Goal: Task Accomplishment & Management: Manage account settings

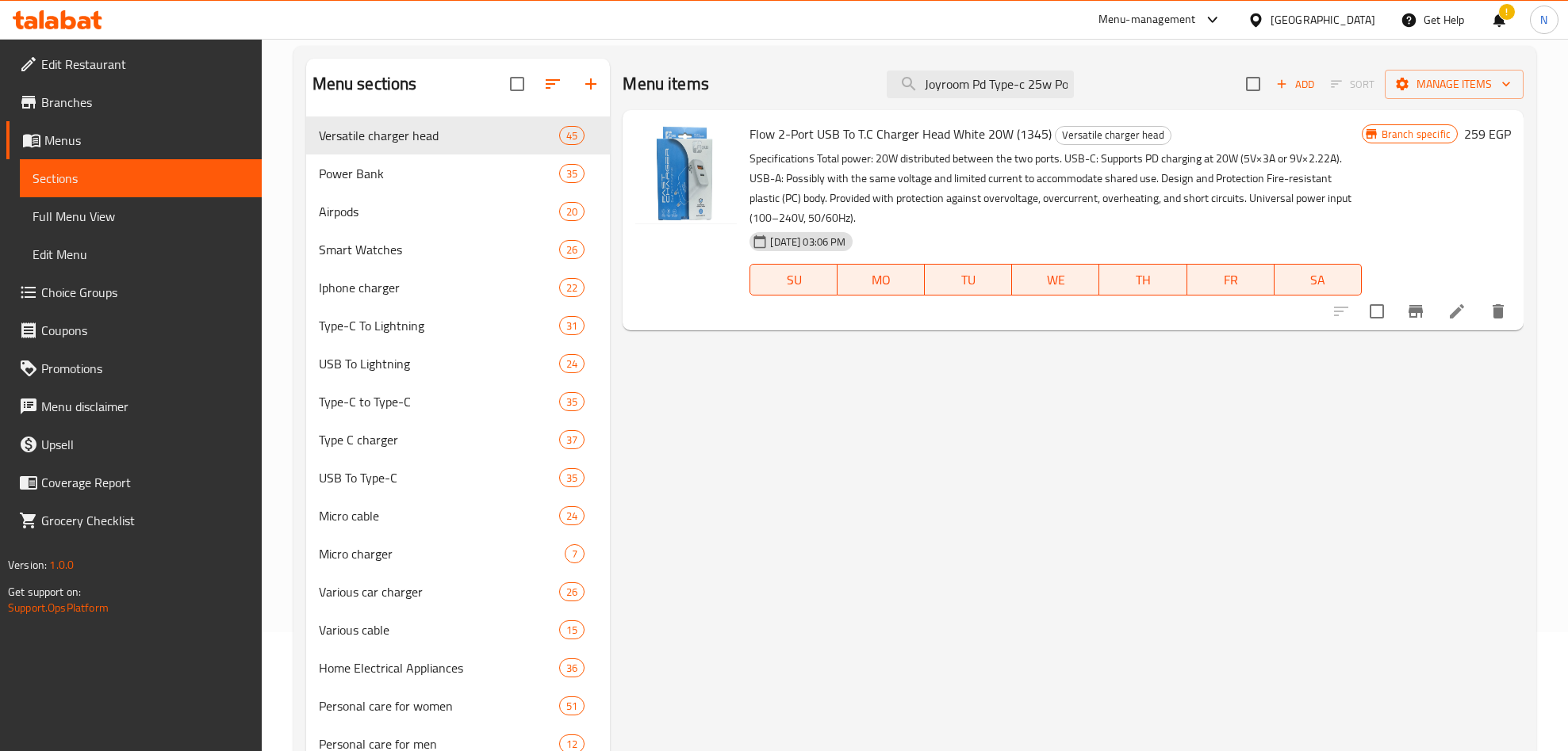
scroll to position [0, 135]
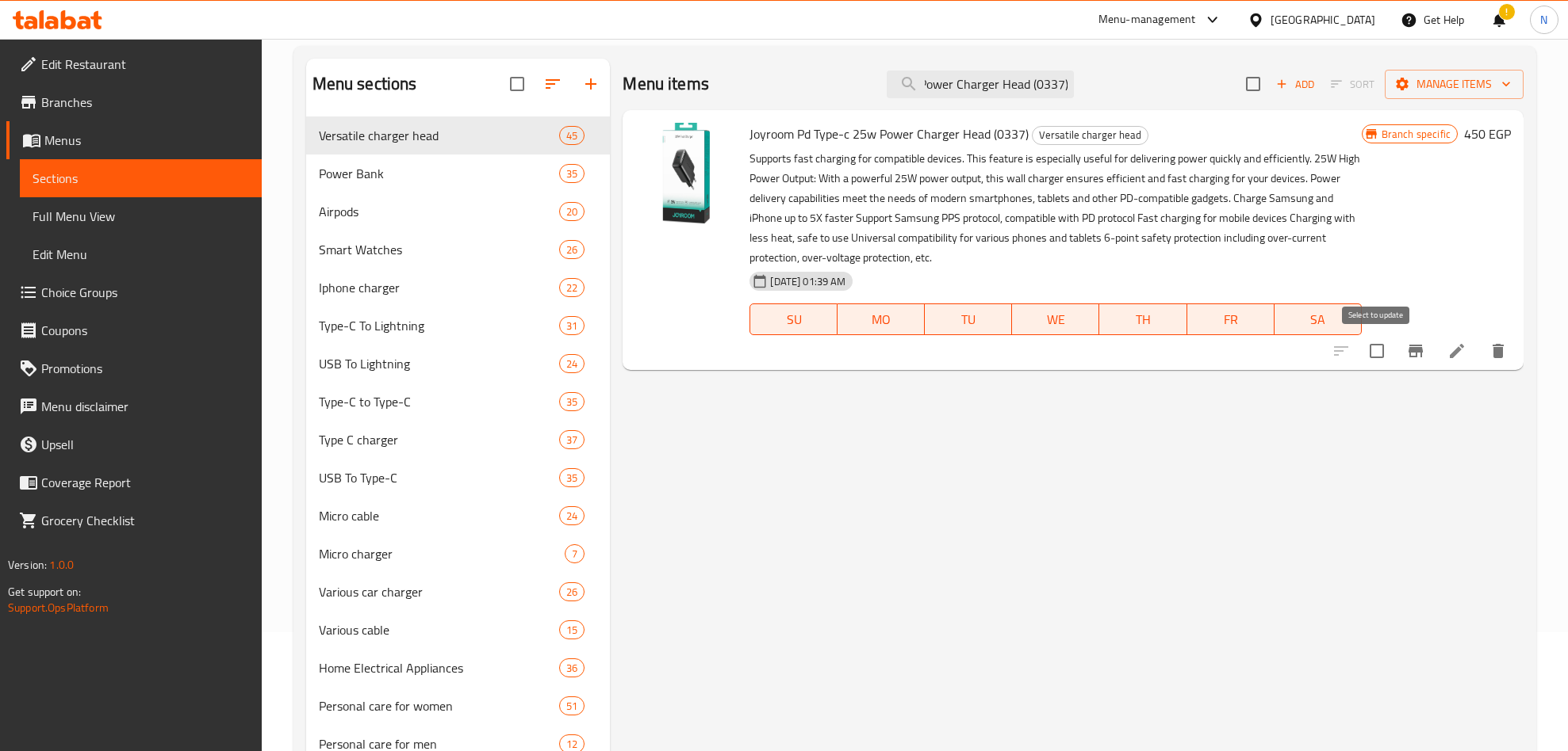
type input "Joyroom Pd Type-c 25w Power Charger Head (0337)"
click at [1404, 350] on button "Branch-specific-item" at bounding box center [1415, 351] width 38 height 38
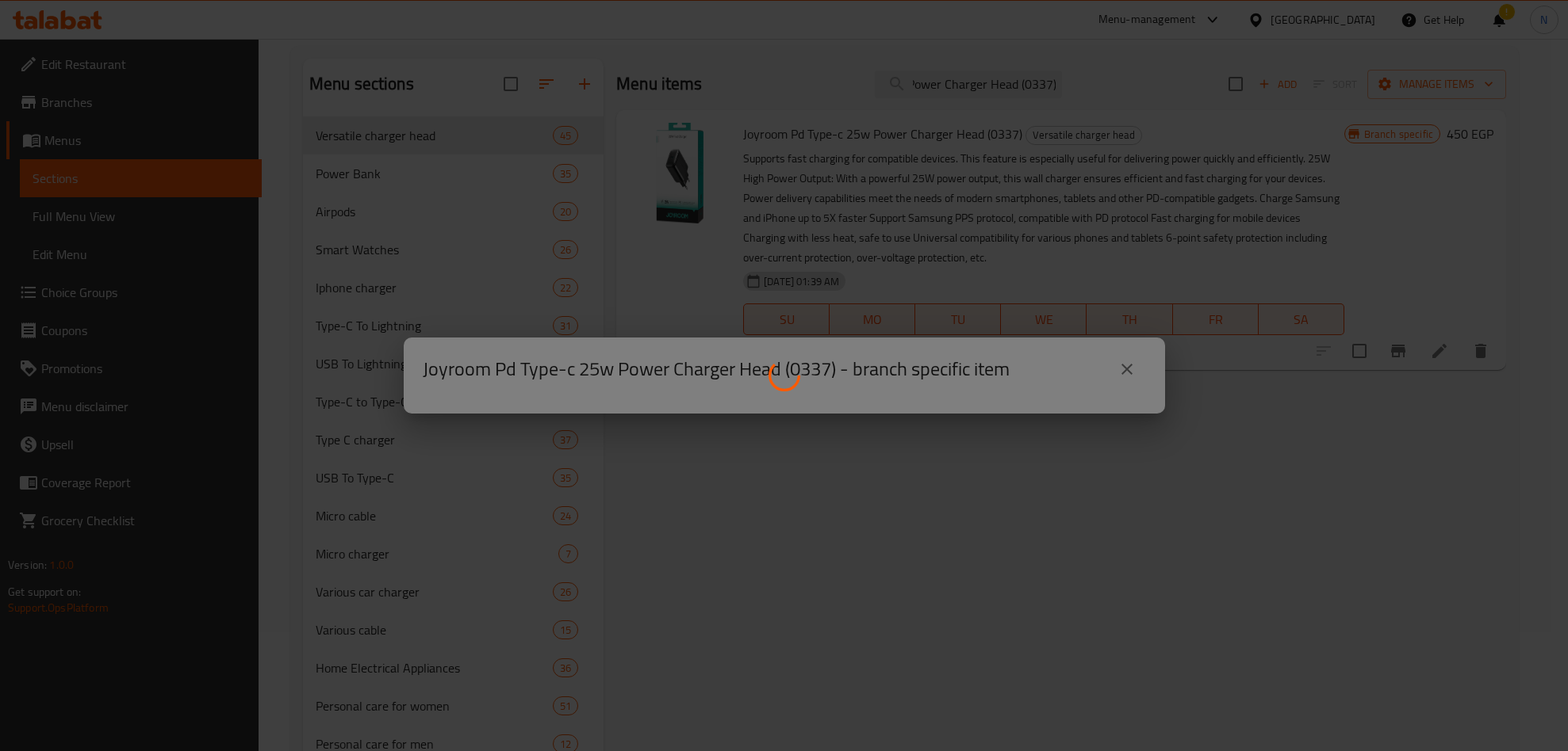
scroll to position [0, 0]
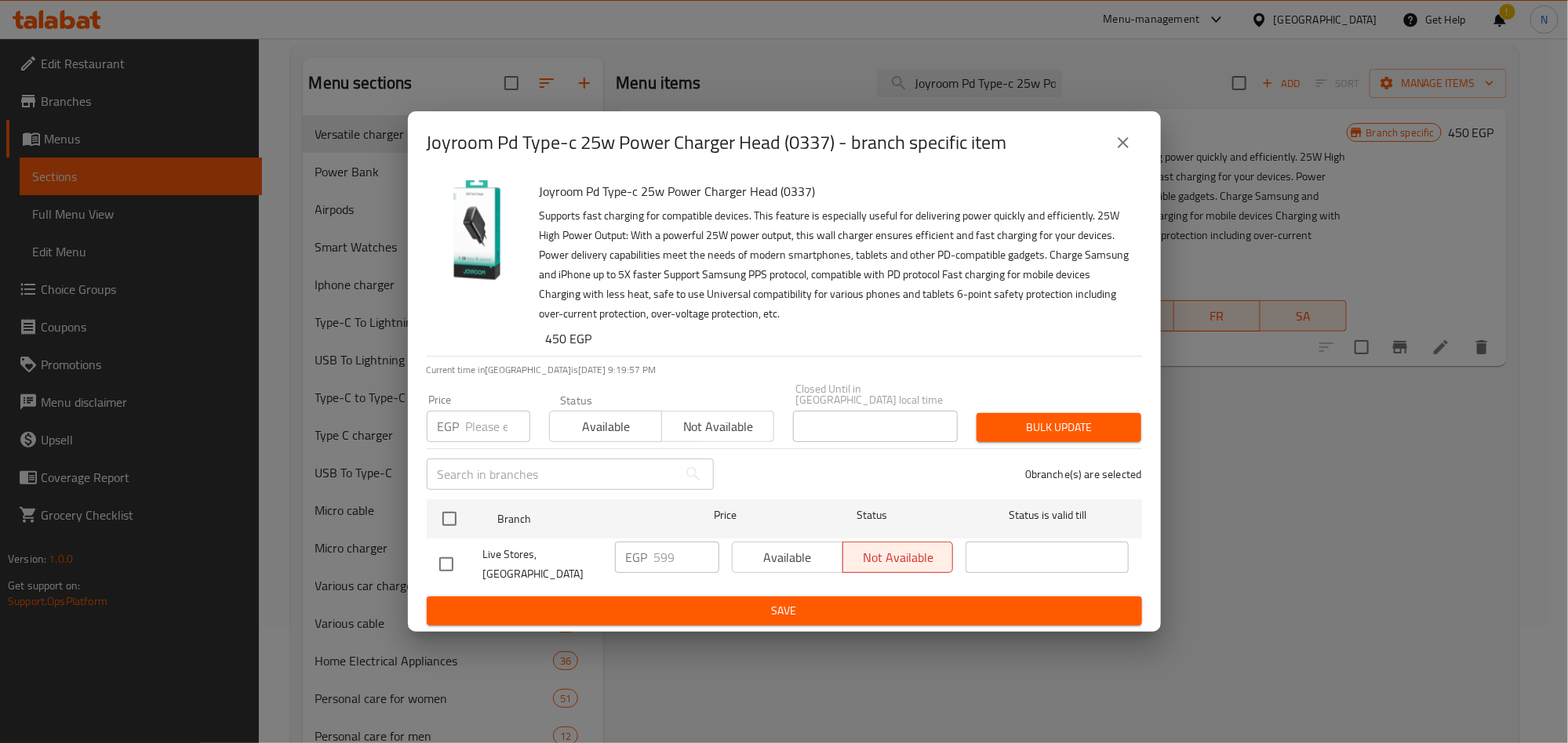
click at [453, 521] on input "checkbox" at bounding box center [449, 518] width 33 height 33
checkbox input "true"
click at [780, 558] on span "Available" at bounding box center [787, 557] width 98 height 22
click at [801, 606] on span "Save" at bounding box center [784, 611] width 690 height 20
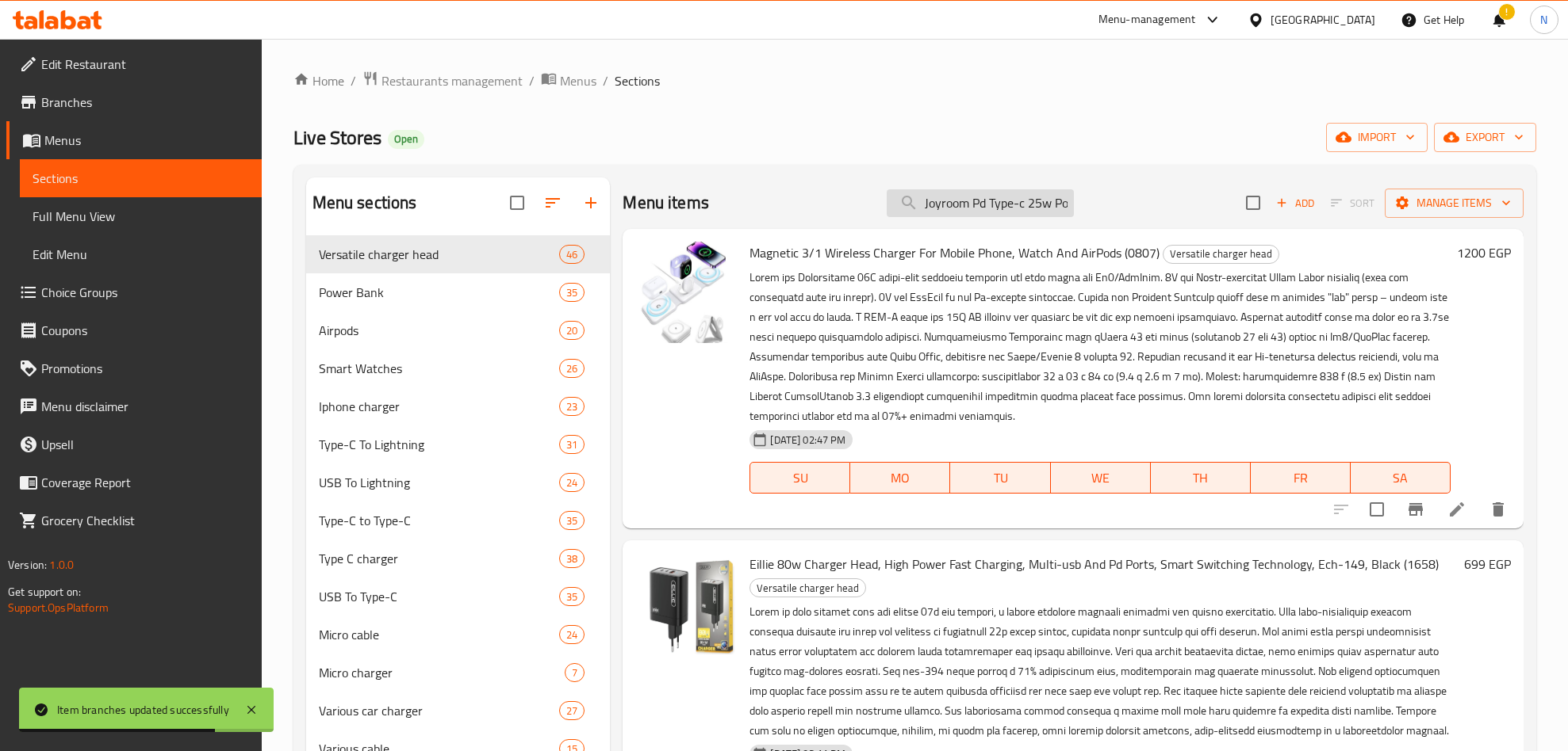
click at [997, 193] on input "Joyroom Pd Type-c 25w Power Charger Head (0337)" at bounding box center [980, 203] width 187 height 28
click at [997, 193] on input "Joyroom Pd Type-c 25w Power Charger Head (0337)" at bounding box center [980, 203] width 187 height 28
paste input "Joyroom Pd Type-c 25w Power Charger Head (0337)"
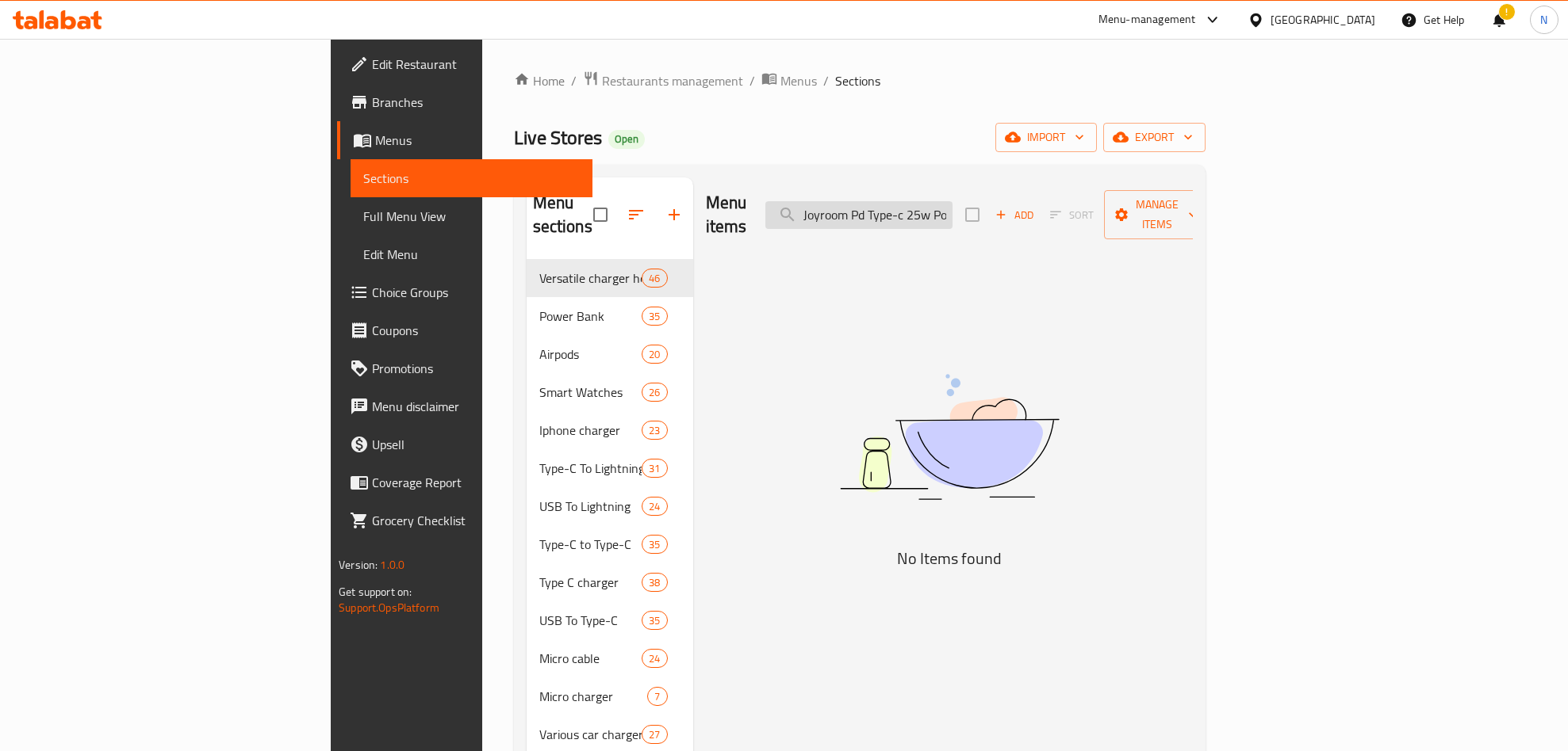
click at [920, 208] on input "Joyroom Pd Type-c 25w Power Charger Head (" at bounding box center [858, 215] width 187 height 28
paste input "Joyroom Pd Type-c 25w Power Charger Head (0337)"
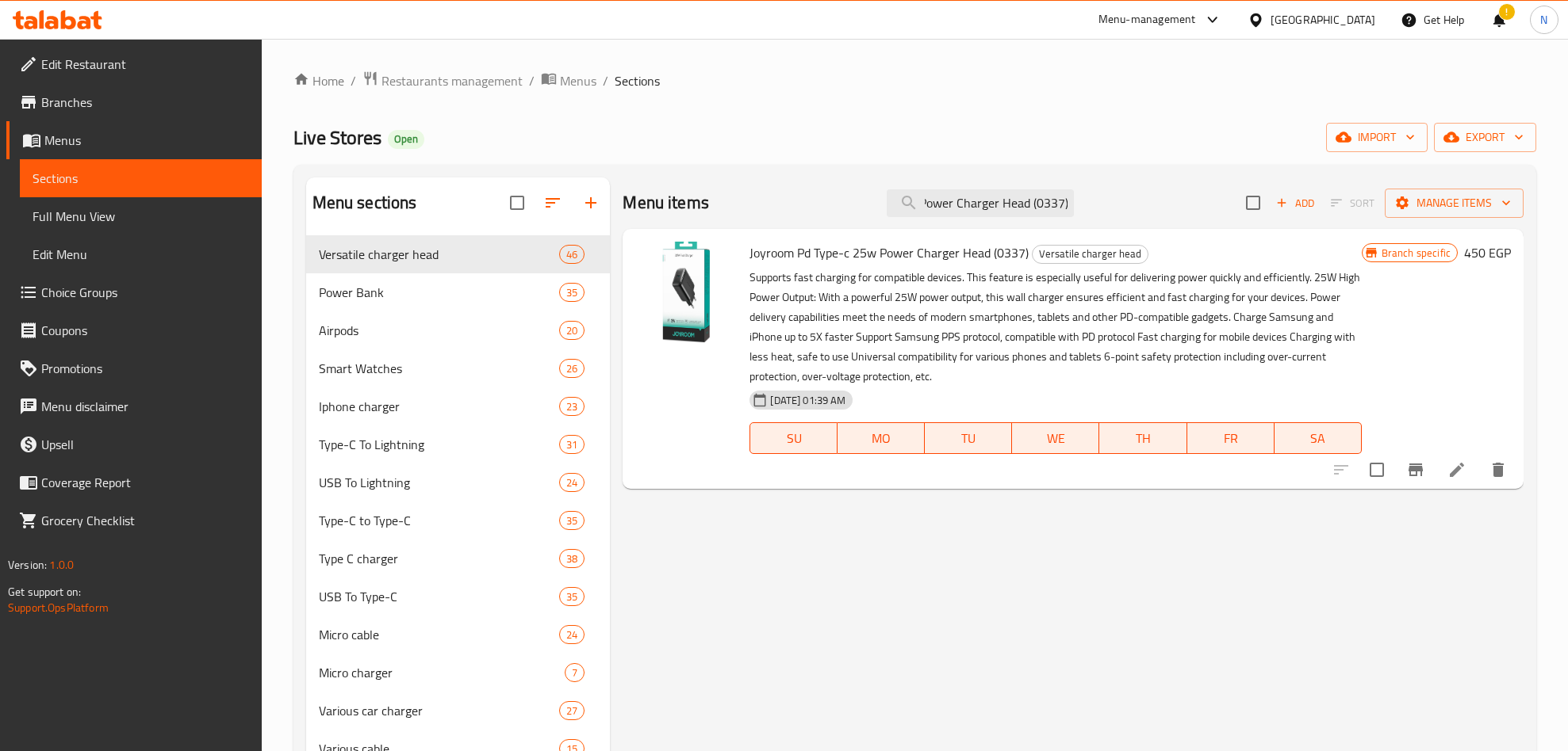
click at [1424, 470] on icon "Branch-specific-item" at bounding box center [1414, 469] width 19 height 19
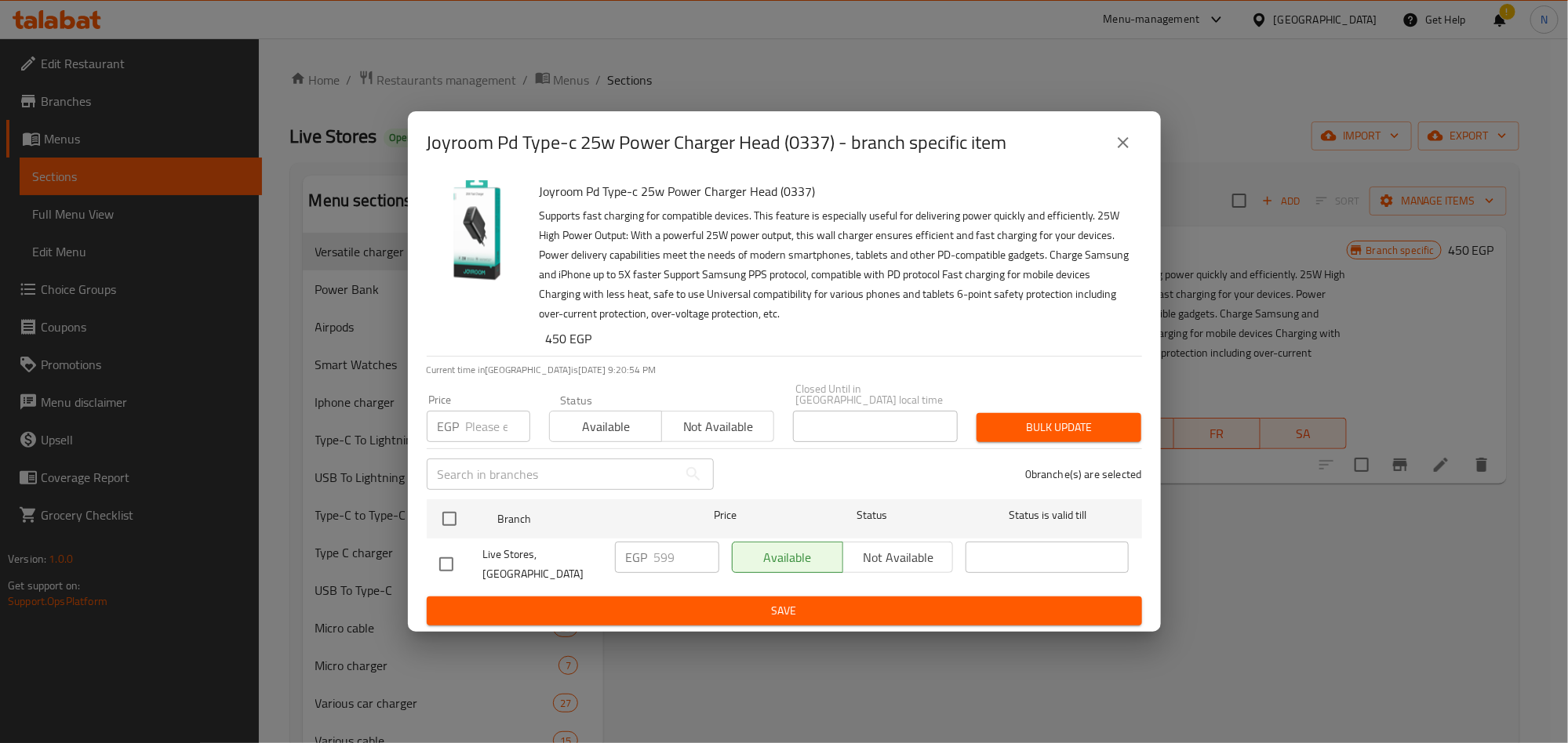
click at [1101, 156] on div "Joyroom Pd Type-c 25w Power Charger Head (0337) - branch specific item" at bounding box center [784, 143] width 715 height 38
click at [1125, 137] on button "close" at bounding box center [1123, 143] width 38 height 38
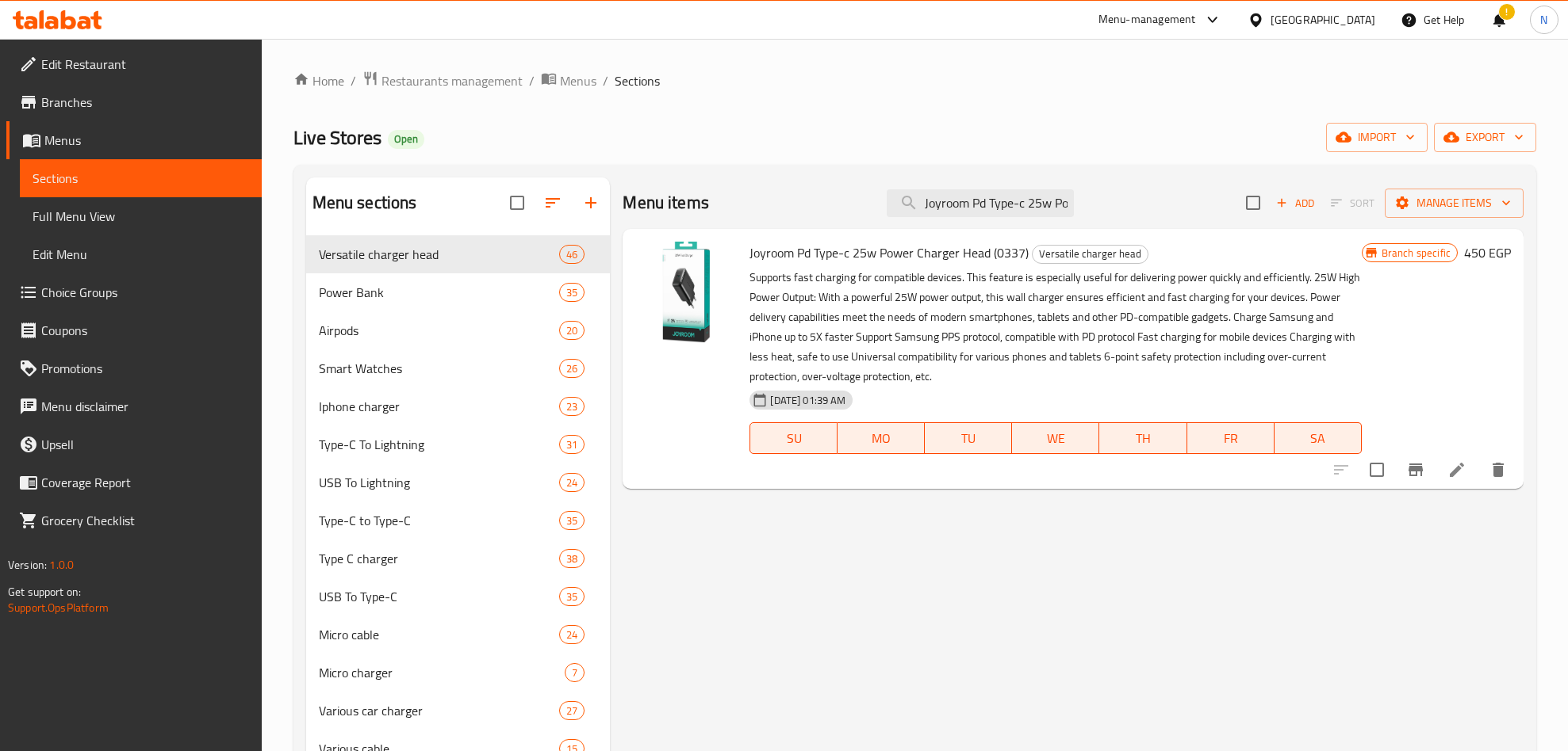
click at [885, 246] on span "Joyroom Pd Type-c 25w Power Charger Head (0337)" at bounding box center [888, 252] width 279 height 24
copy h6 "Joyroom Pd Type-c 25w Power Charger Head (0337)"
click at [1004, 203] on input "Joyroom Pd Type-c 25w Power Charger Head (0337)" at bounding box center [980, 203] width 187 height 28
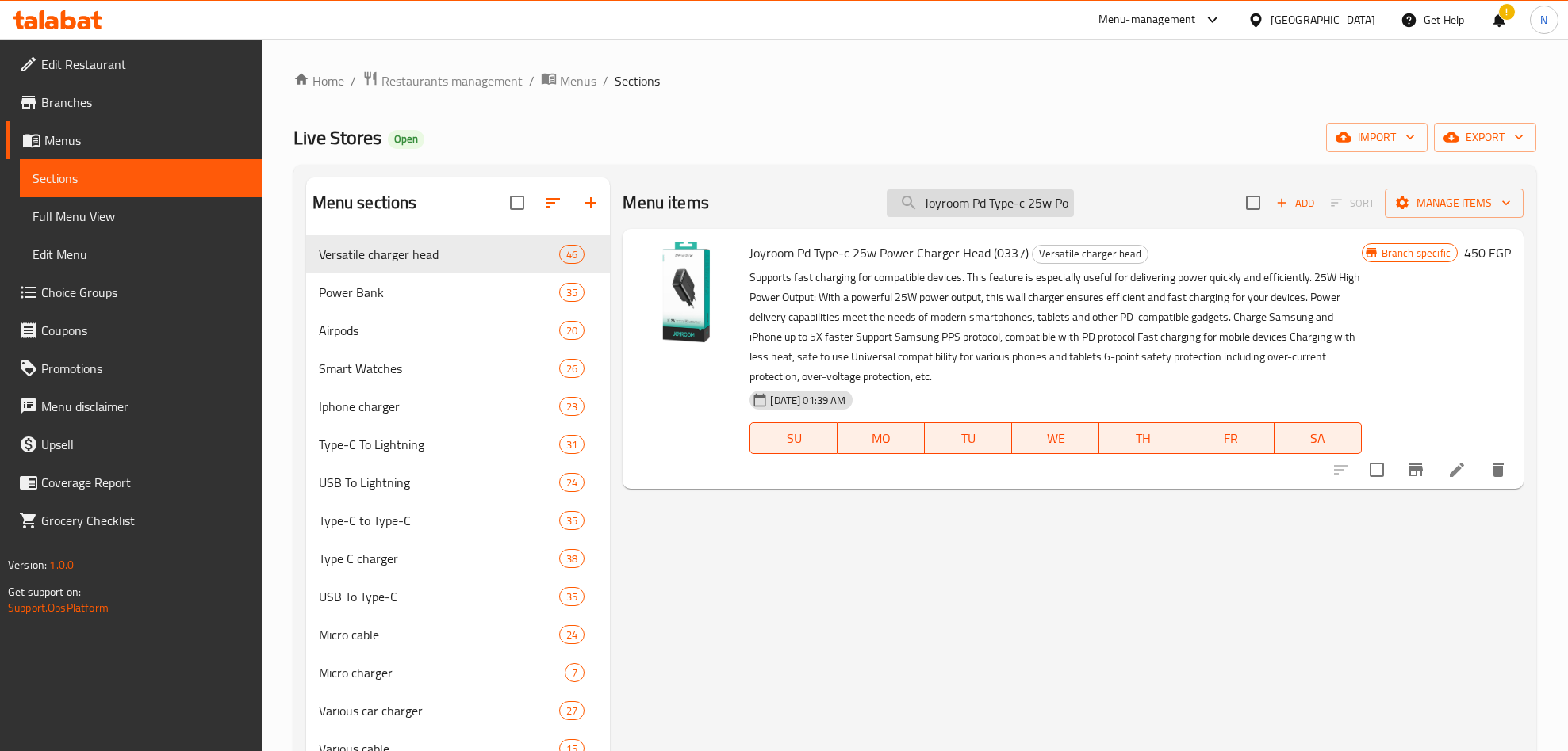
click at [1004, 203] on input "Joyroom Pd Type-c 25w Power Charger Head (0337)" at bounding box center [980, 203] width 187 height 28
paste input "20 W Type-c Charger Head White (0338"
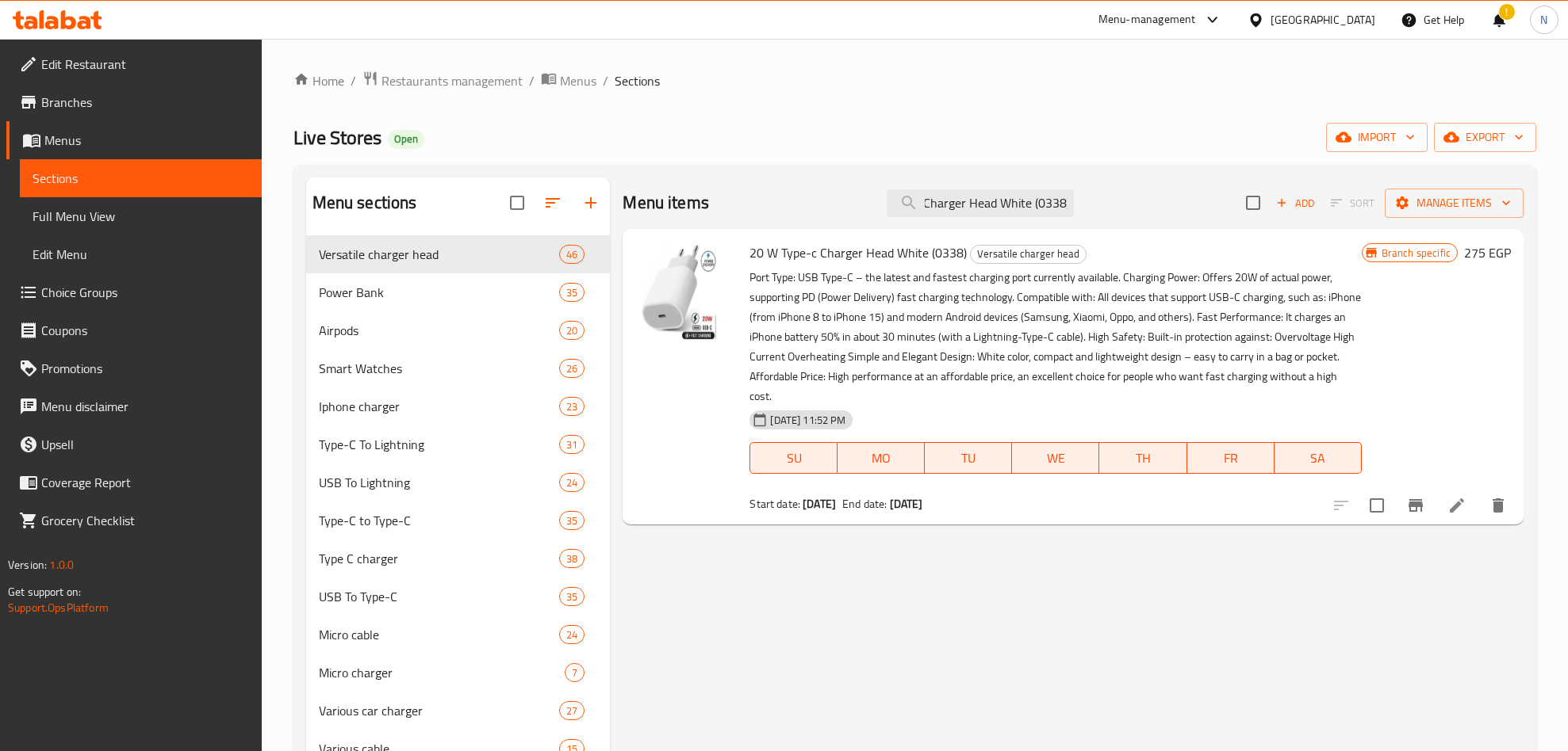
type input "20 W Type-c Charger Head White (0338)"
click at [1415, 499] on icon "Branch-specific-item" at bounding box center [1415, 506] width 15 height 13
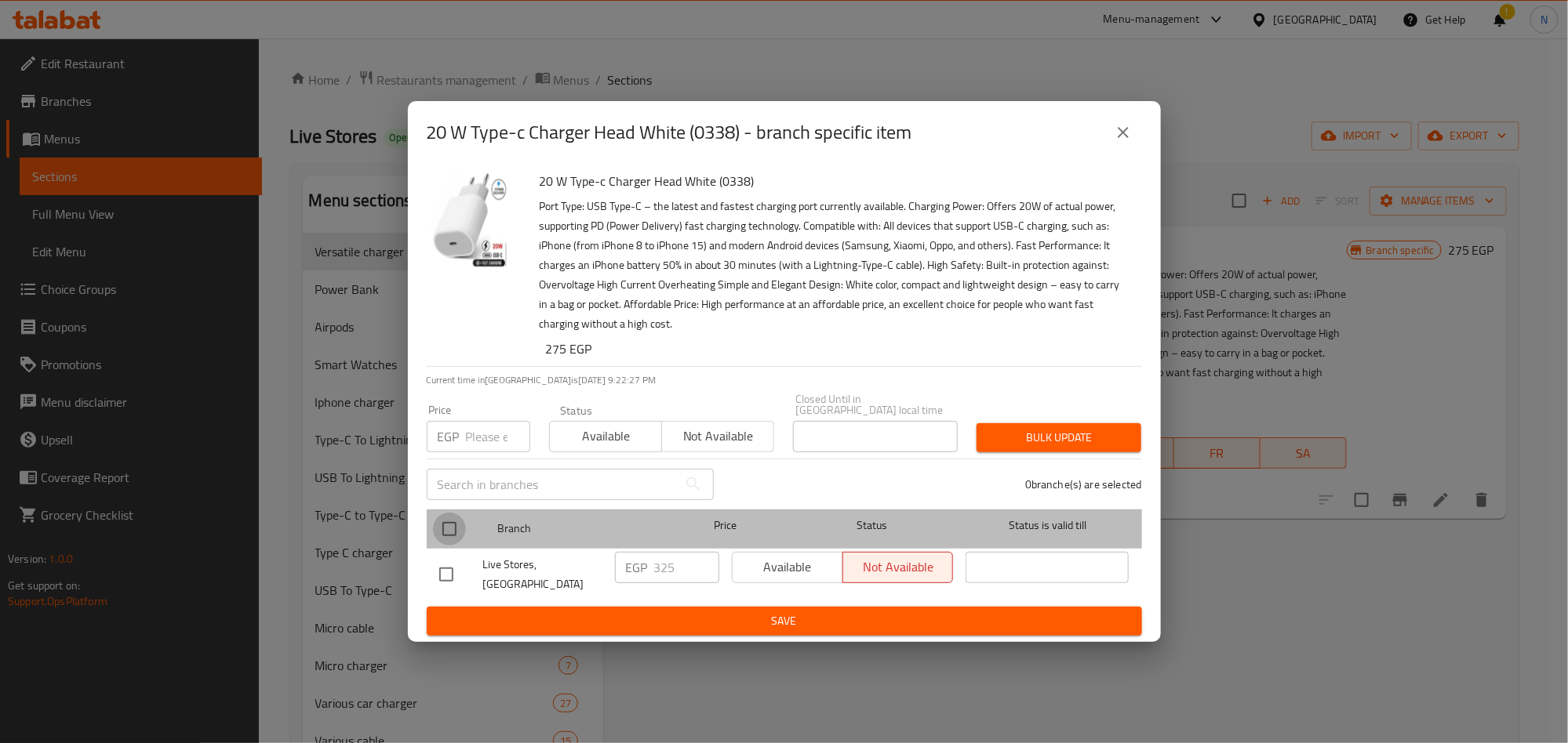
click at [453, 530] on input "checkbox" at bounding box center [449, 529] width 33 height 33
checkbox input "true"
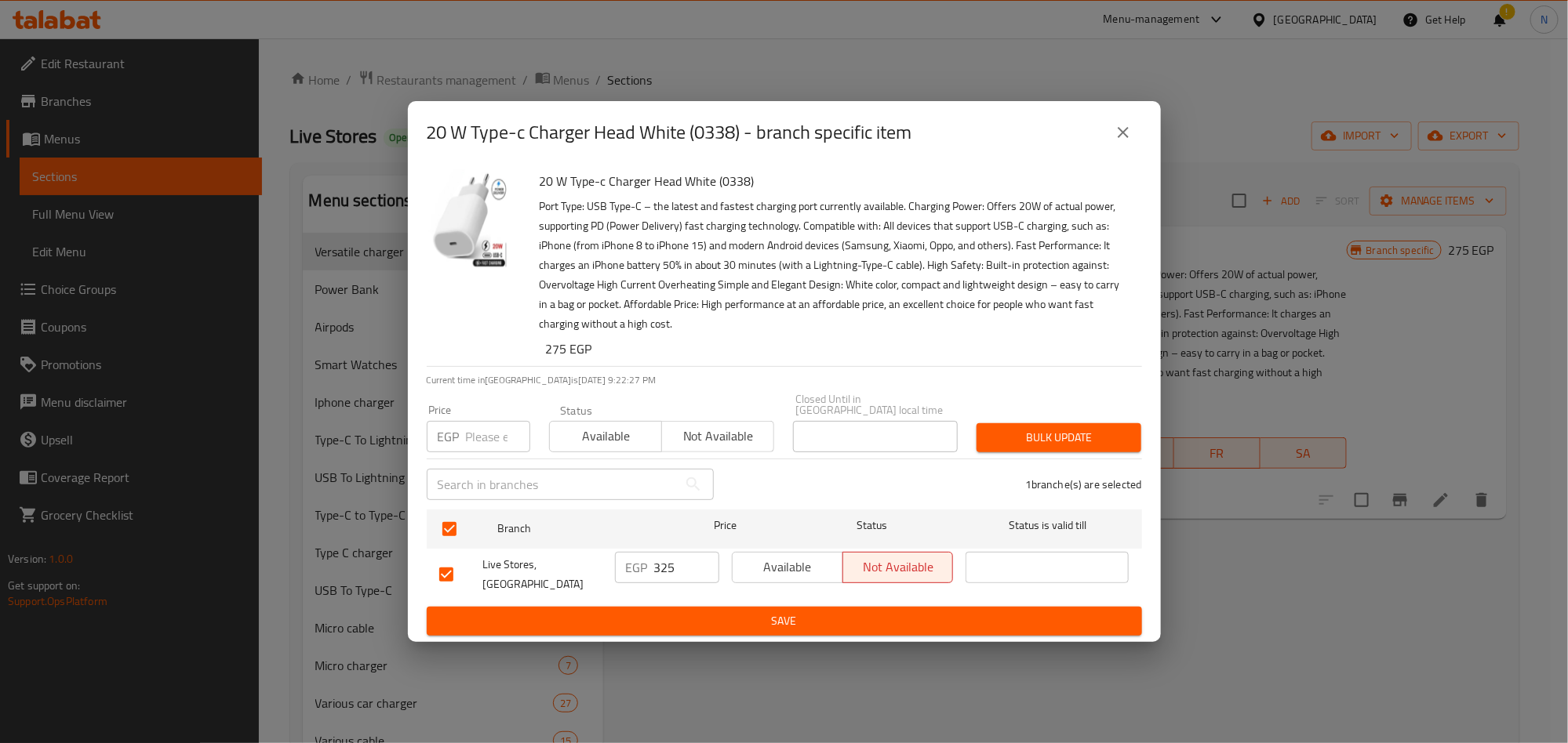
click at [767, 567] on span "Available" at bounding box center [787, 567] width 98 height 22
click at [819, 633] on div "20 W Type-c Charger Head White (0338) - branch specific item 20 W Type-c Charge…" at bounding box center [784, 371] width 1568 height 743
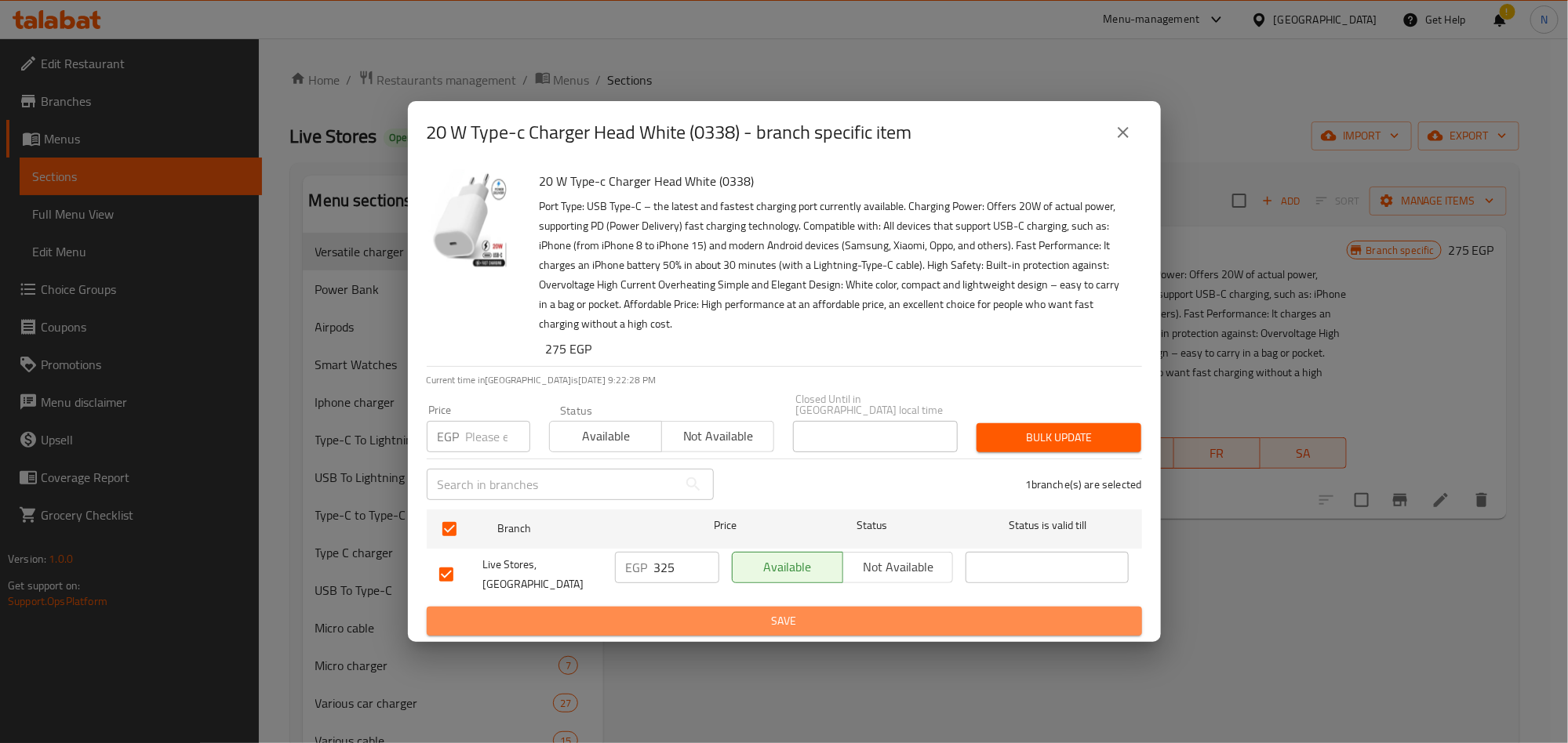
click at [823, 615] on span "Save" at bounding box center [784, 622] width 690 height 20
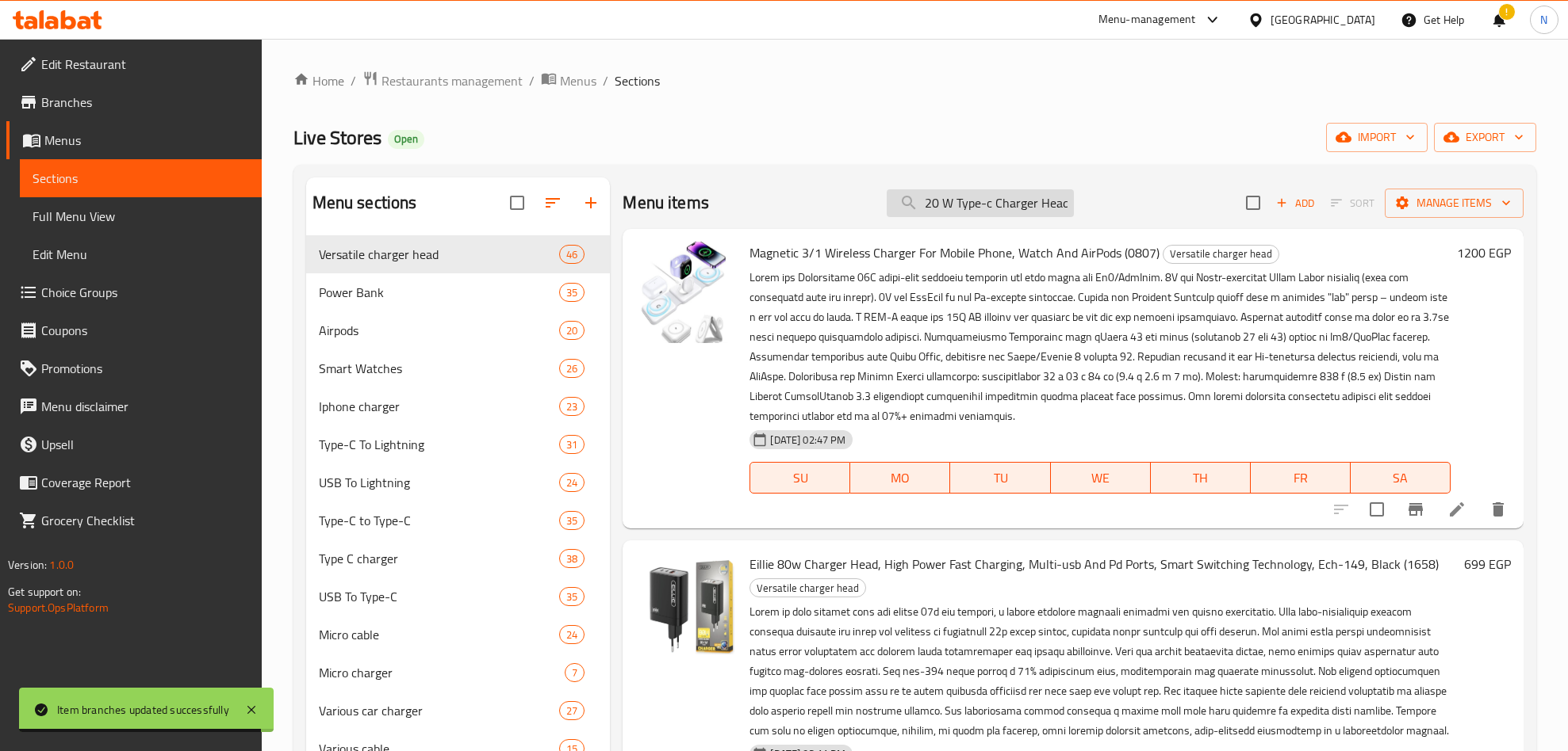
click at [945, 201] on input "20 W Type-c Charger Head White (0338)" at bounding box center [980, 203] width 187 height 28
click at [947, 201] on input "20 W Type-c Charger Head White (0338)" at bounding box center [980, 203] width 187 height 28
paste input "Borofone AS13A(1717) 35W Type-C Charger Head"
type input "Borofone AS13A(1717) 35W Type-C Charger Head"
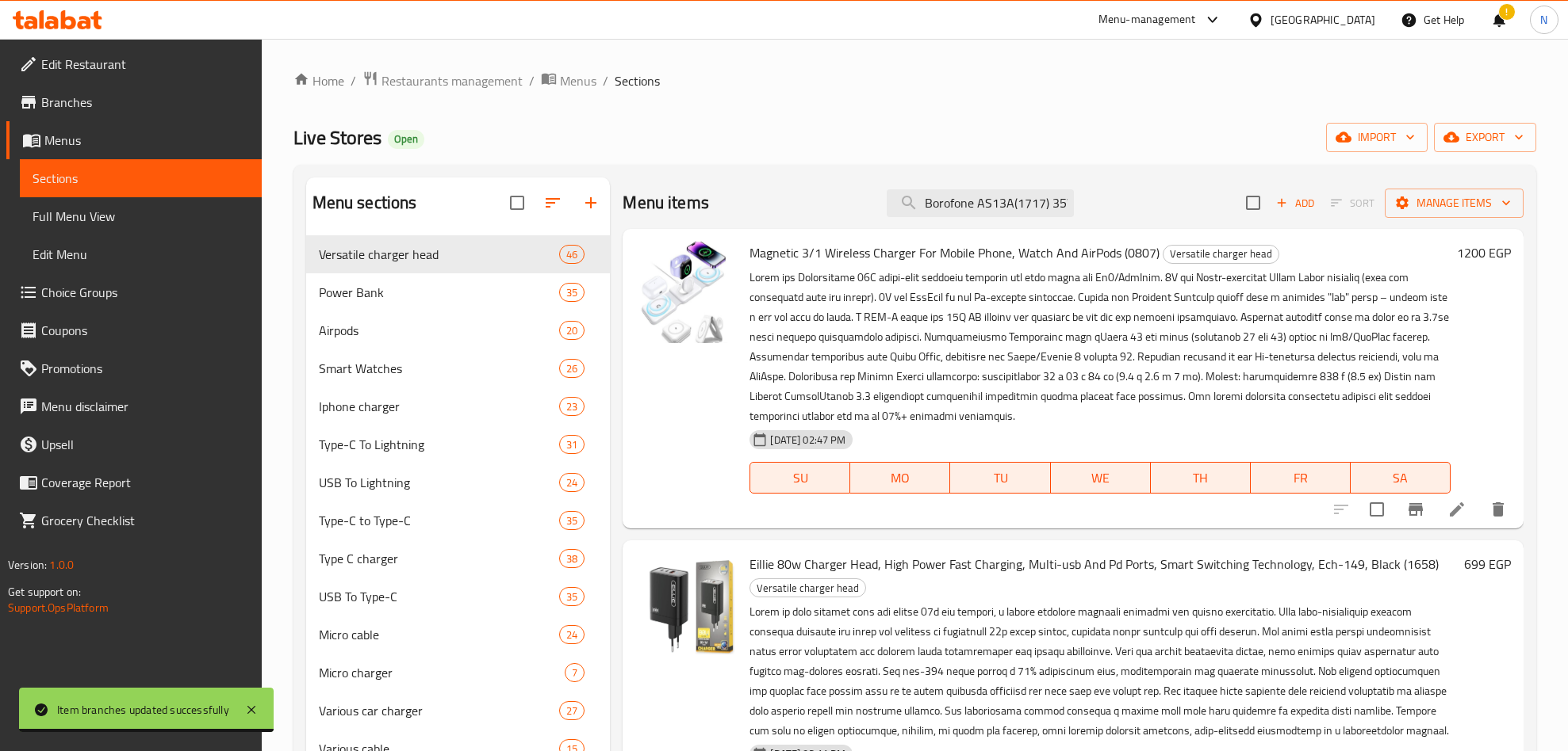
scroll to position [0, 124]
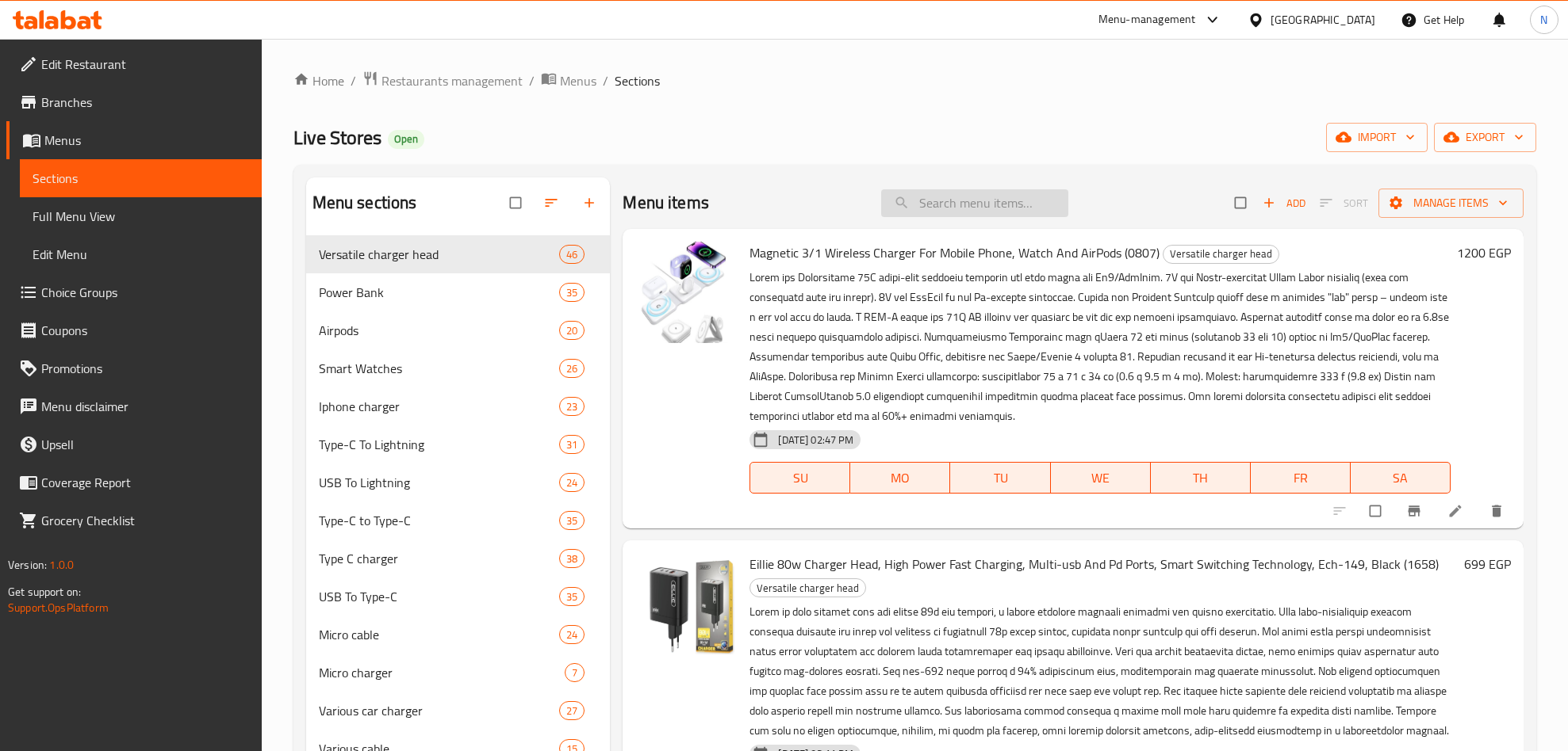
click at [963, 210] on input "search" at bounding box center [975, 203] width 187 height 28
paste input "Borofone AS13A(1717) 35W Type-C Charger Head"
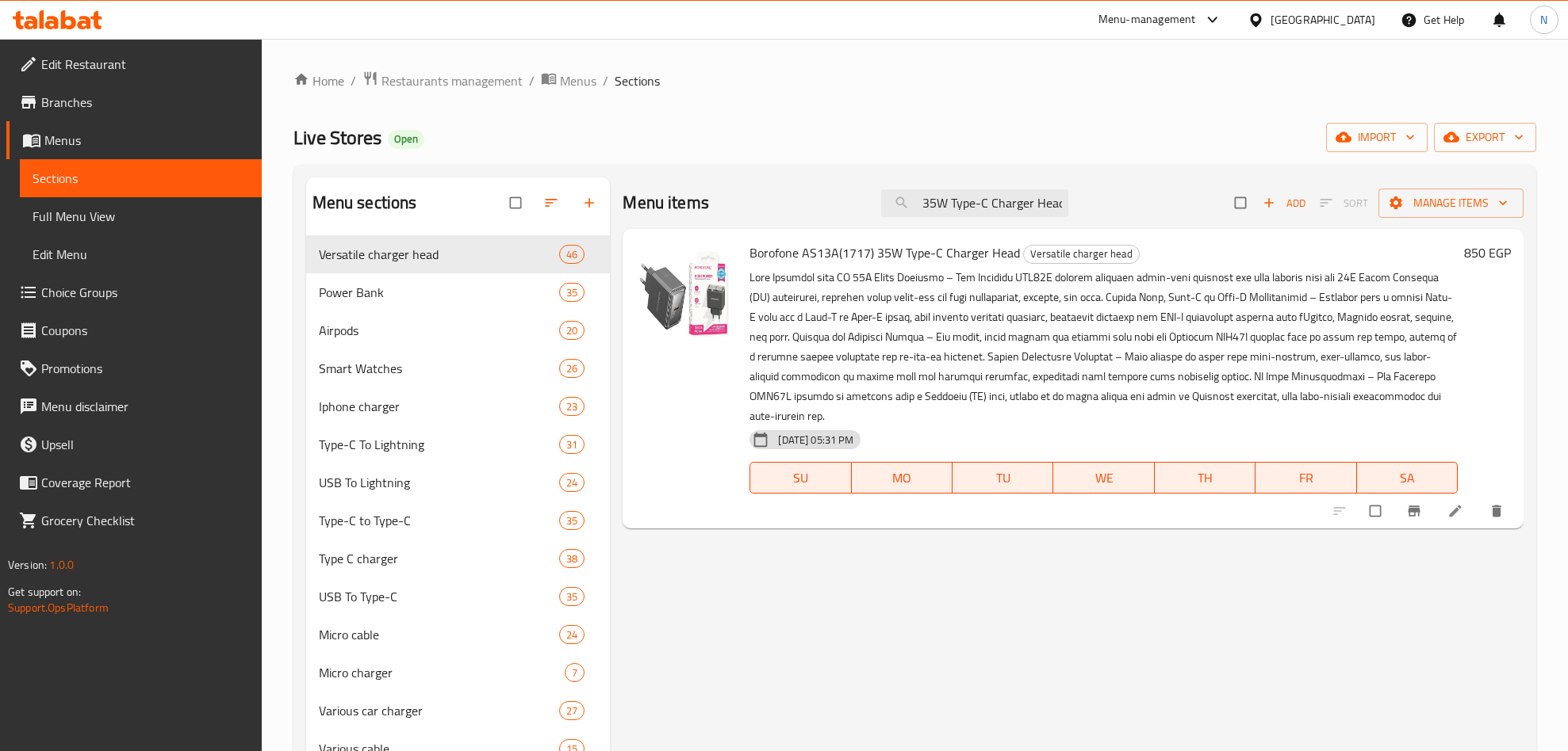
click at [1411, 509] on icon "Branch-specific-item" at bounding box center [1413, 511] width 12 height 10
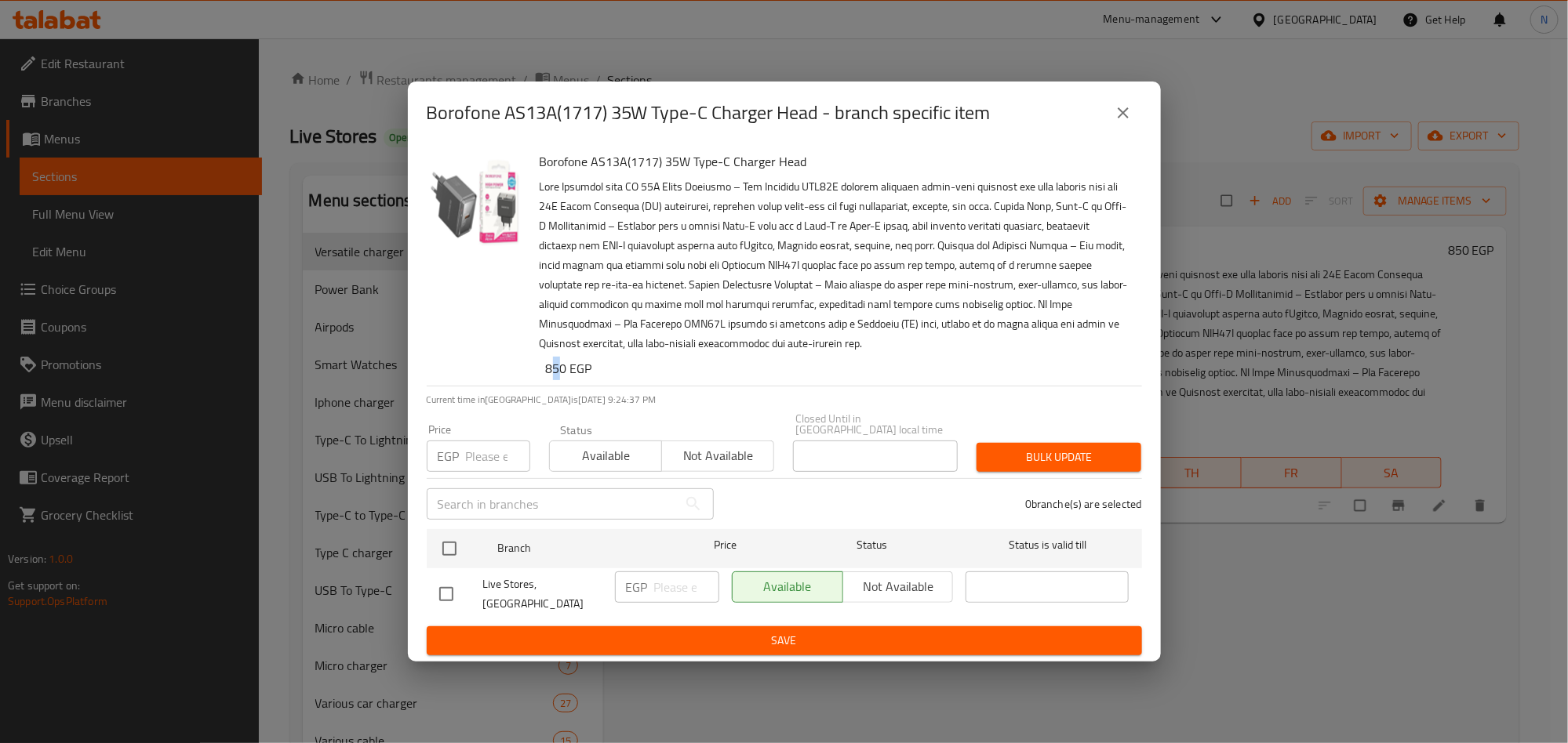
click at [535, 379] on div "Borofone AS13A(1717) 35W Type-C Charger Head 850 EGP" at bounding box center [834, 265] width 602 height 241
click at [1132, 119] on button "close" at bounding box center [1123, 113] width 38 height 38
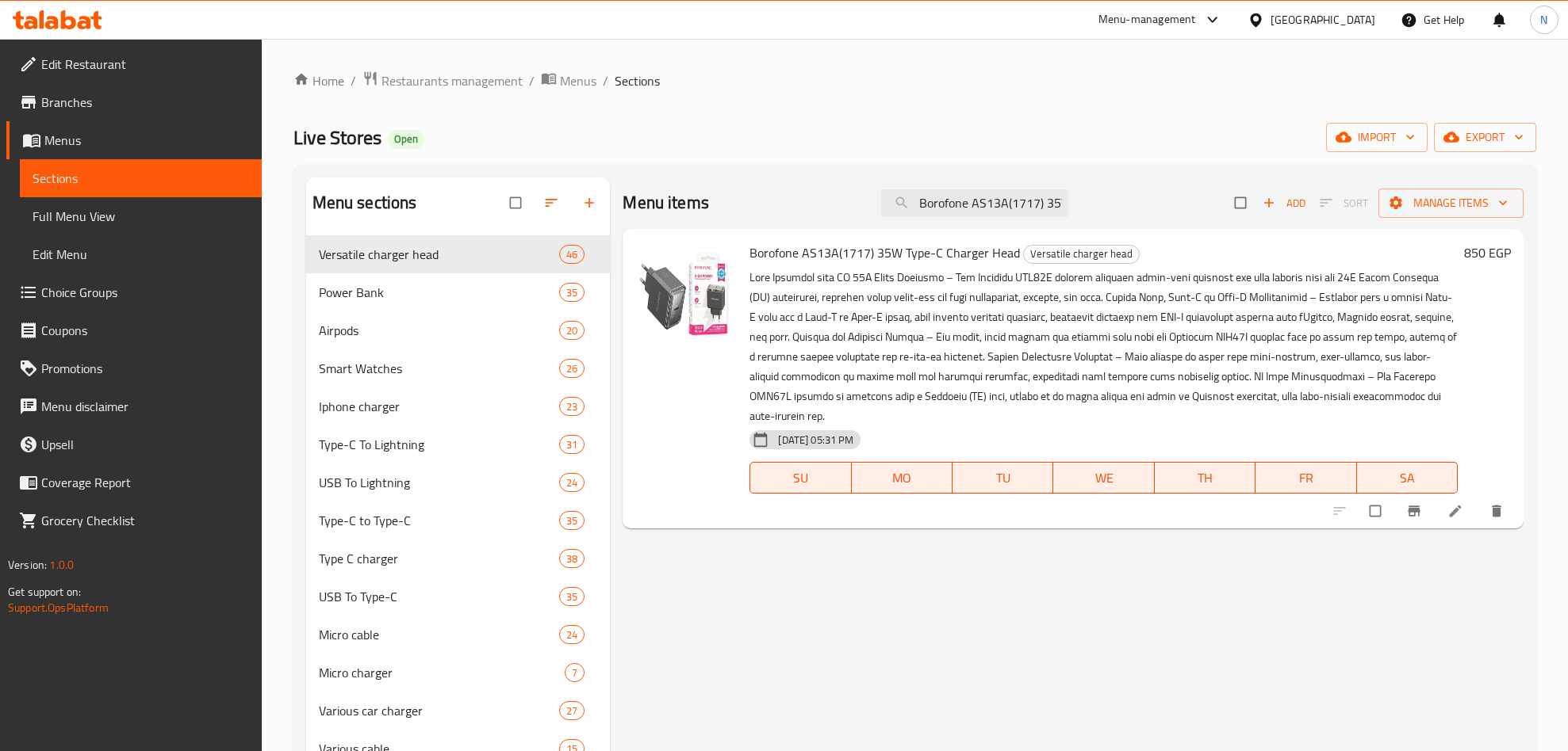
click at [1050, 222] on div "Menu items Borofone AS13A(1717) 35W Type-C Charger Head Add Sort Manage items" at bounding box center [1072, 203] width 900 height 52
click at [1047, 215] on input "Borofone AS13A(1717) 35W Type-C Charger Head" at bounding box center [975, 203] width 187 height 28
paste input "Joyroom Pd Type-c 25w Power Charger Head (0337)"
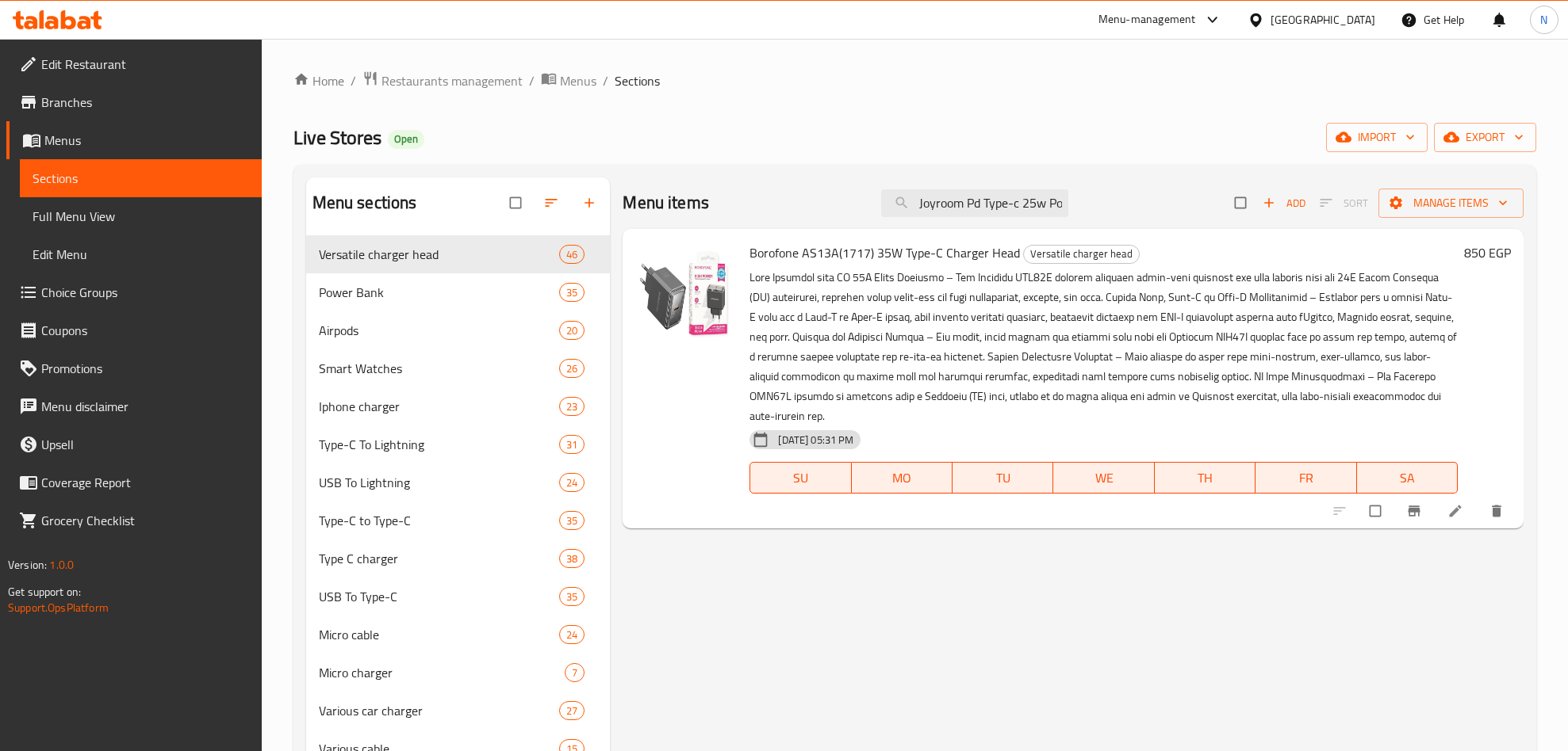
scroll to position [0, 135]
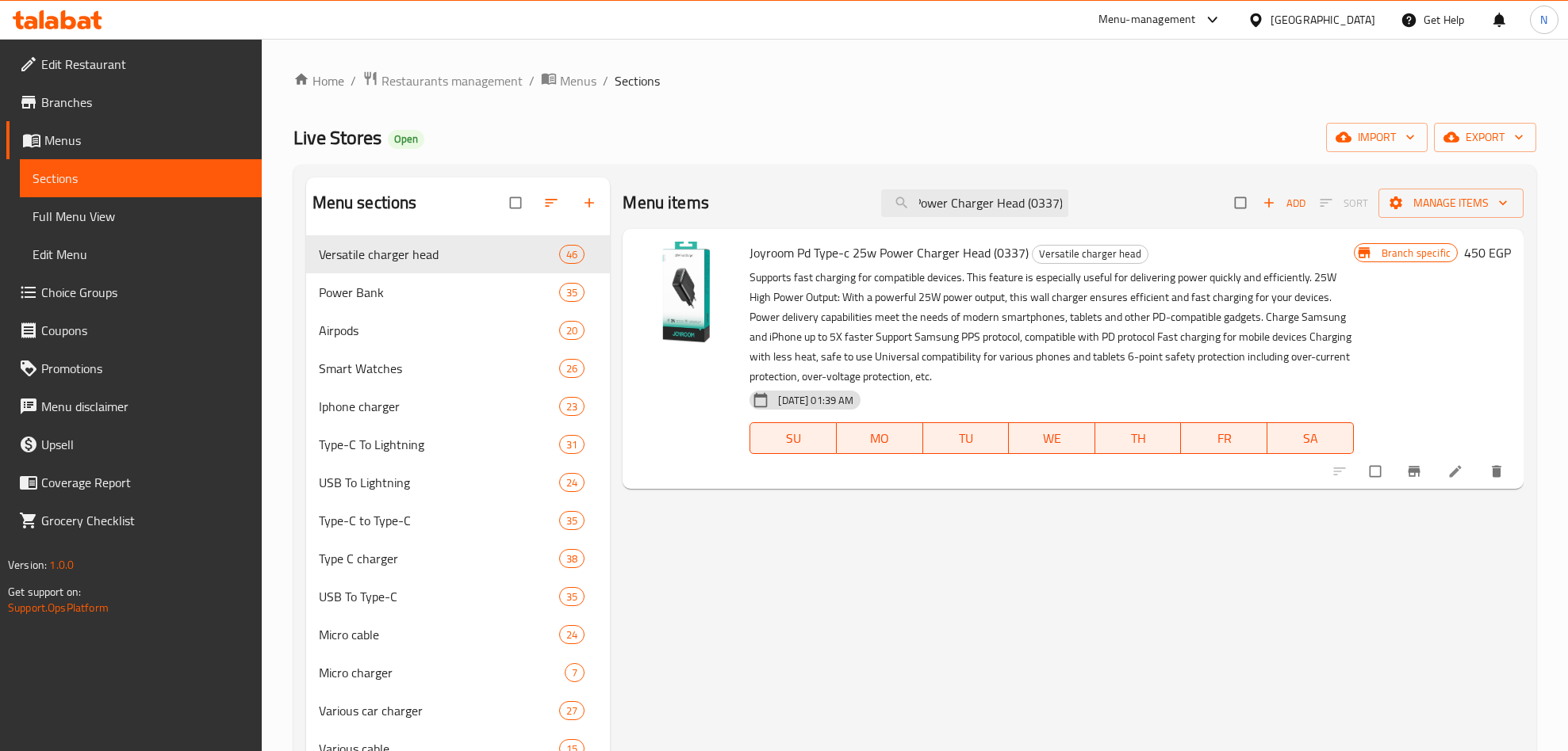
type input "Joyroom Pd Type-c 25w Power Charger Head (0337)"
click at [1421, 473] on icon "Branch-specific-item" at bounding box center [1413, 471] width 15 height 15
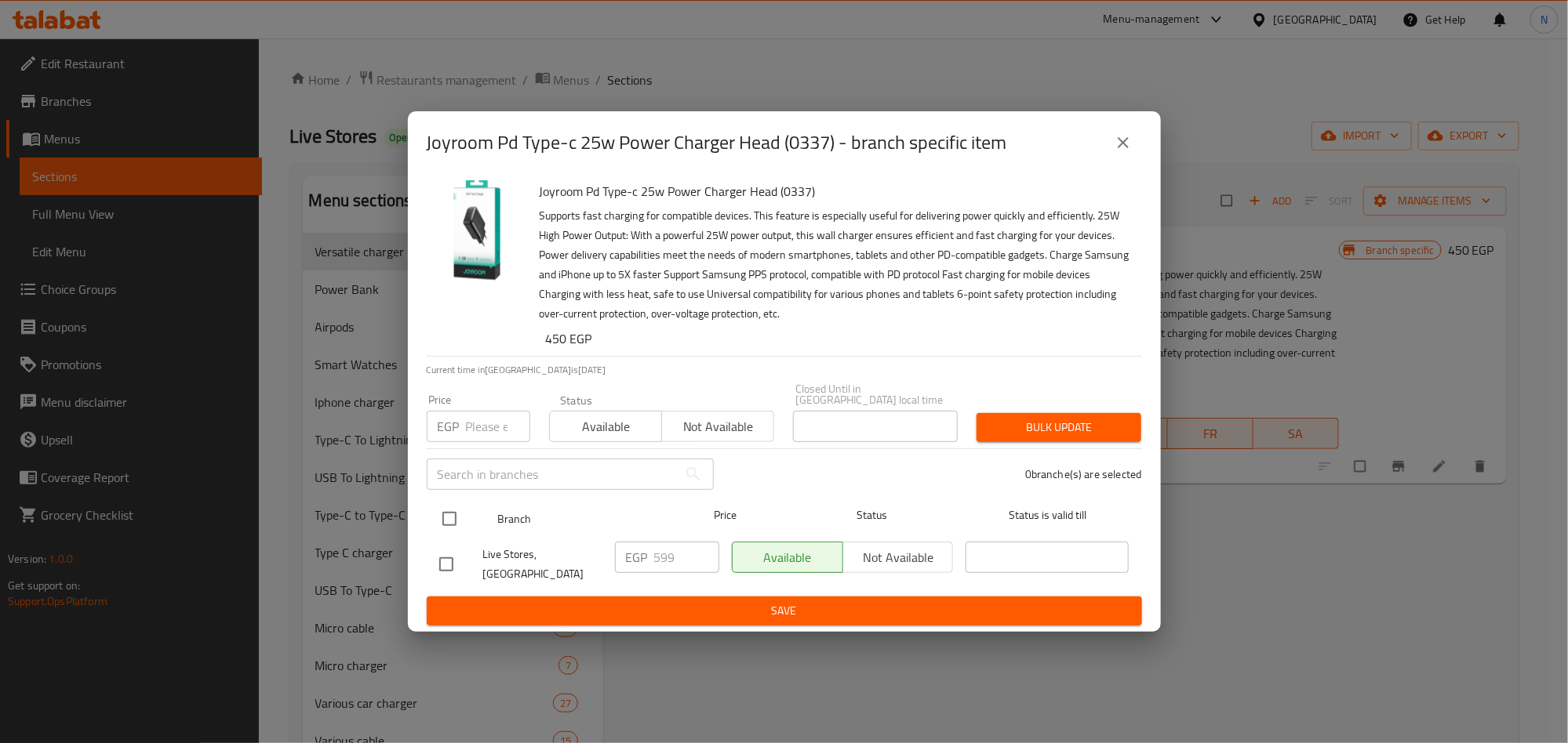
drag, startPoint x: 455, startPoint y: 517, endPoint x: 464, endPoint y: 545, distance: 29.4
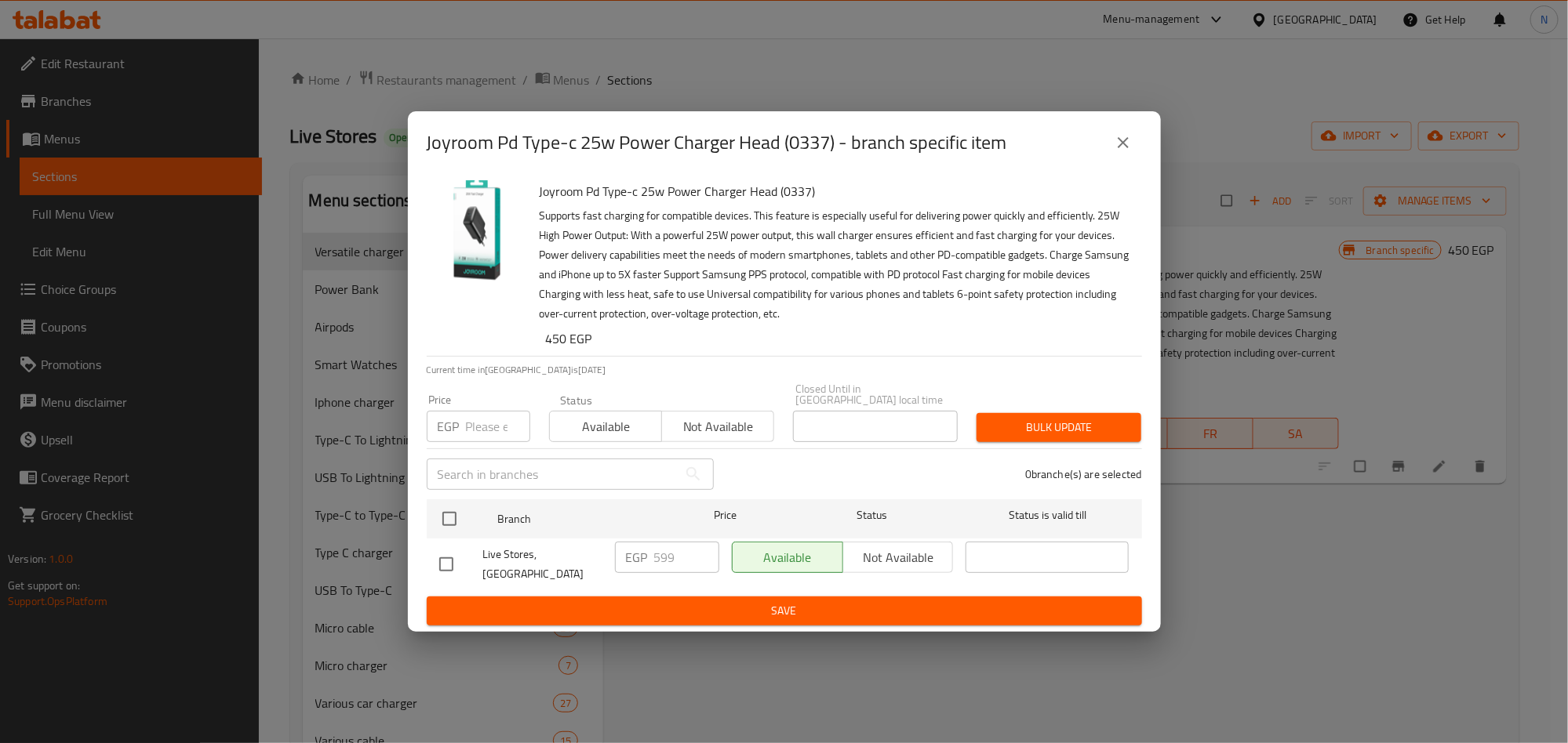
click at [456, 517] on input "checkbox" at bounding box center [449, 518] width 33 height 33
checkbox input "true"
click at [861, 558] on span "Not available" at bounding box center [898, 557] width 98 height 22
click at [907, 607] on span "Save" at bounding box center [784, 611] width 690 height 20
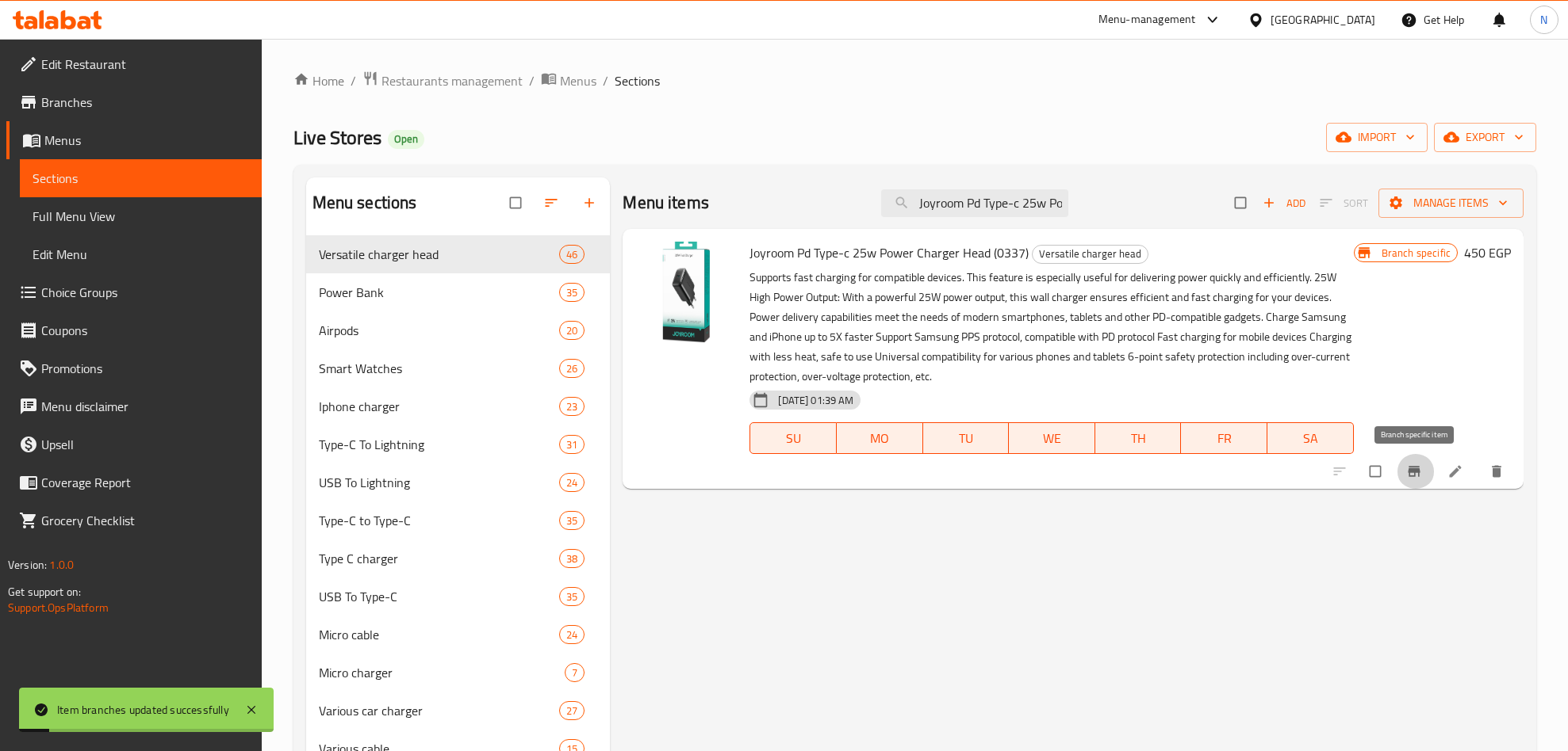
click at [1412, 478] on icon "Branch-specific-item" at bounding box center [1413, 471] width 15 height 15
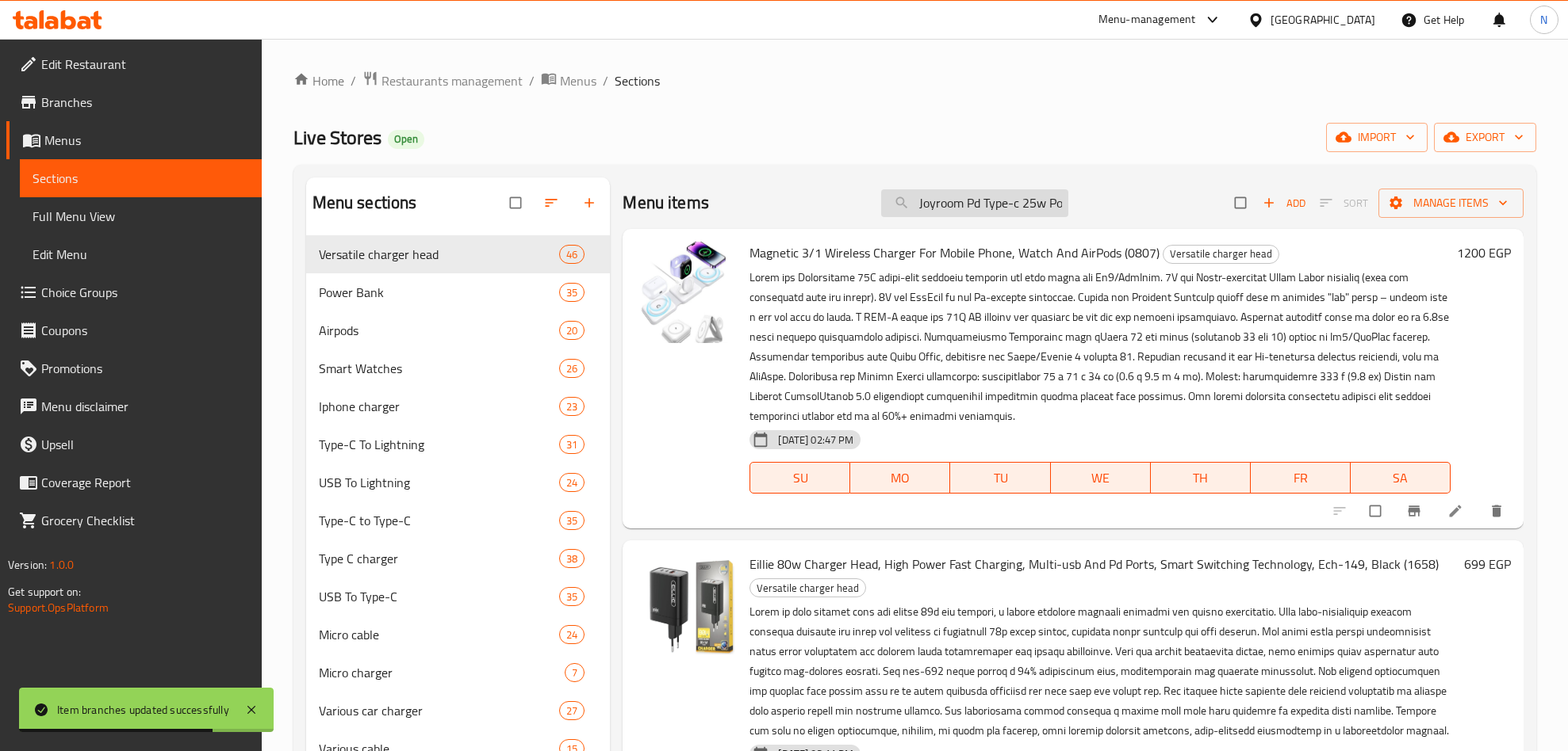
click at [950, 208] on input "Joyroom Pd Type-c 25w Power Charger Head (0337)" at bounding box center [975, 203] width 187 height 28
paste input "Joyroom Pd Type-c 25w Power Charger Head (0337)"
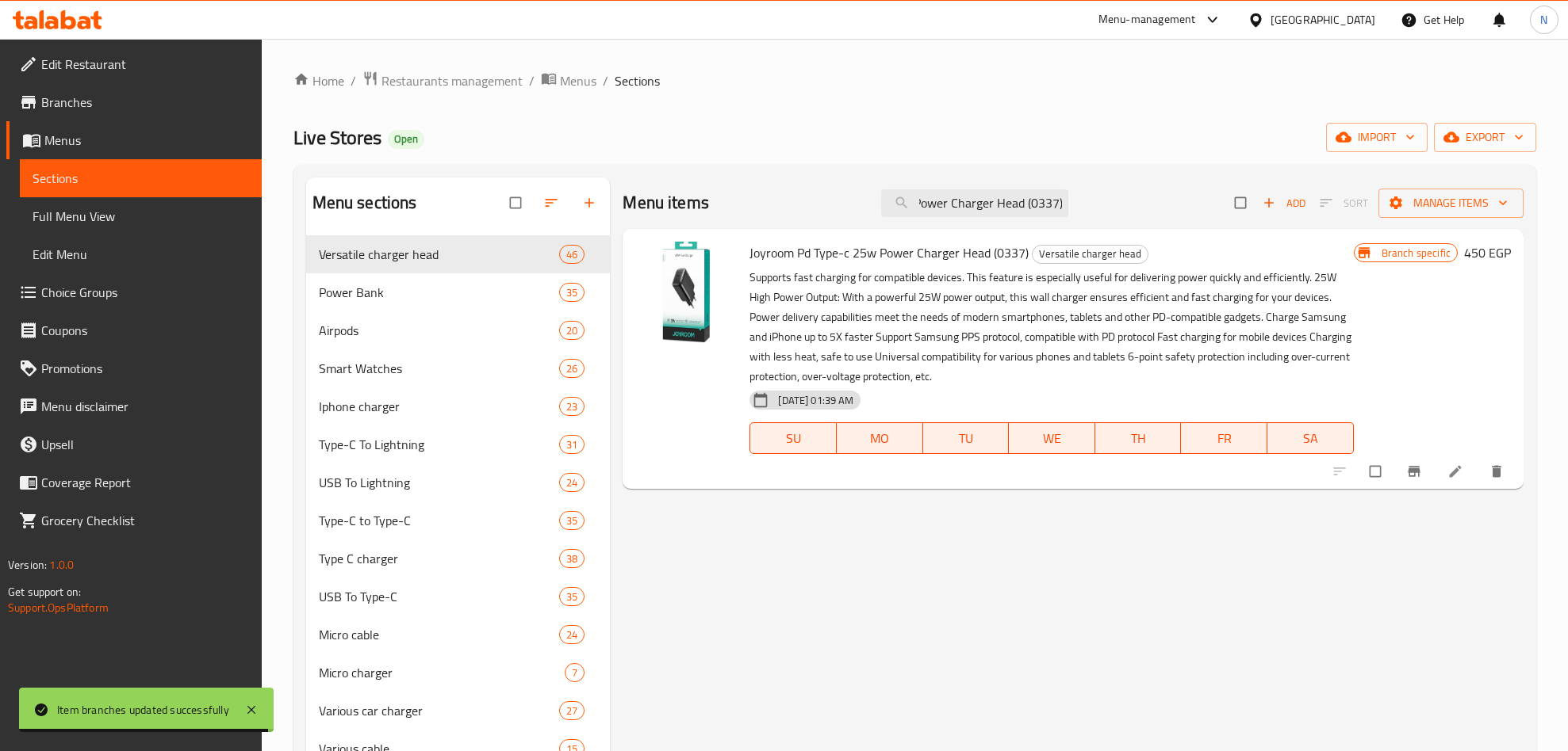
click at [1413, 473] on icon "Branch-specific-item" at bounding box center [1413, 471] width 12 height 10
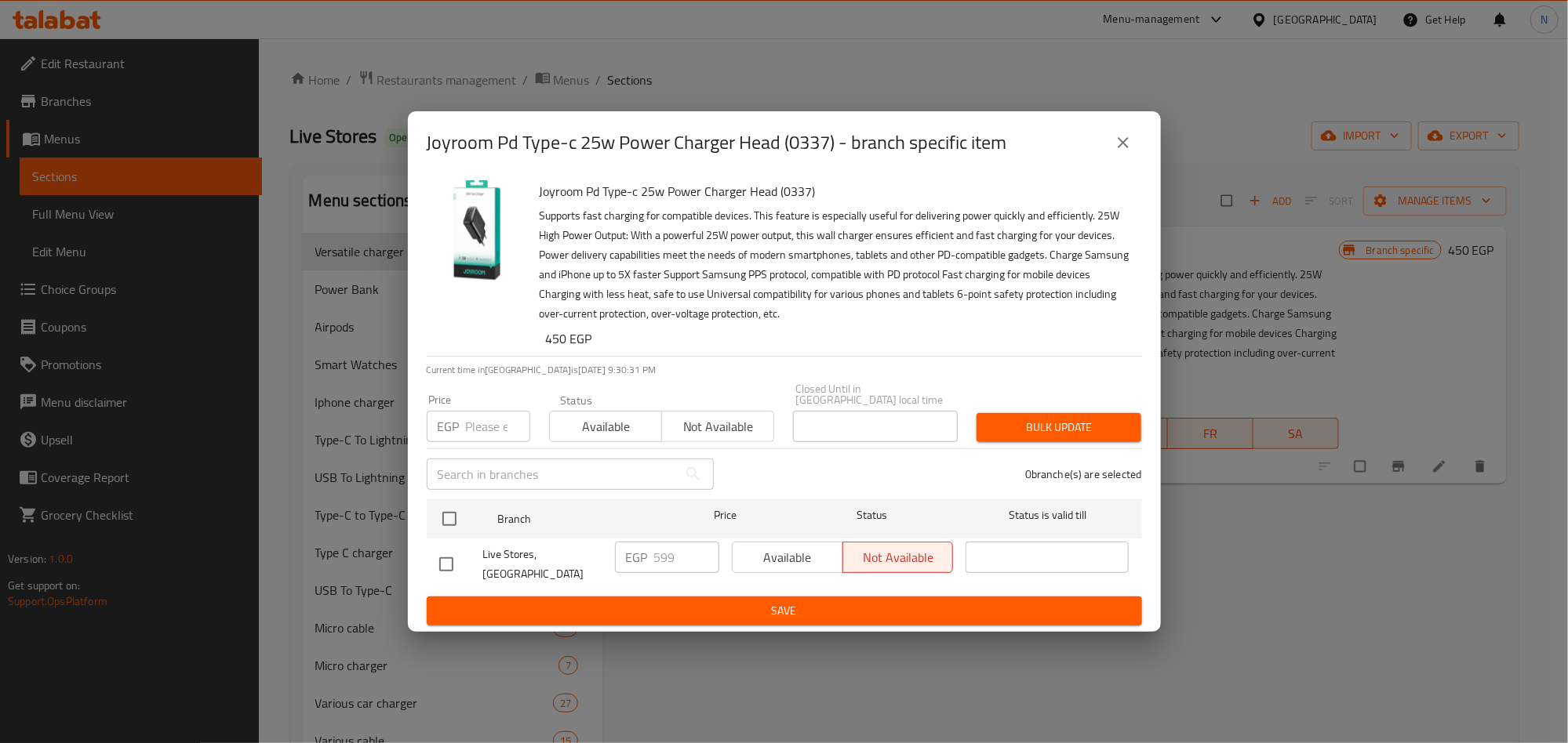
click at [1112, 146] on button "close" at bounding box center [1123, 143] width 38 height 38
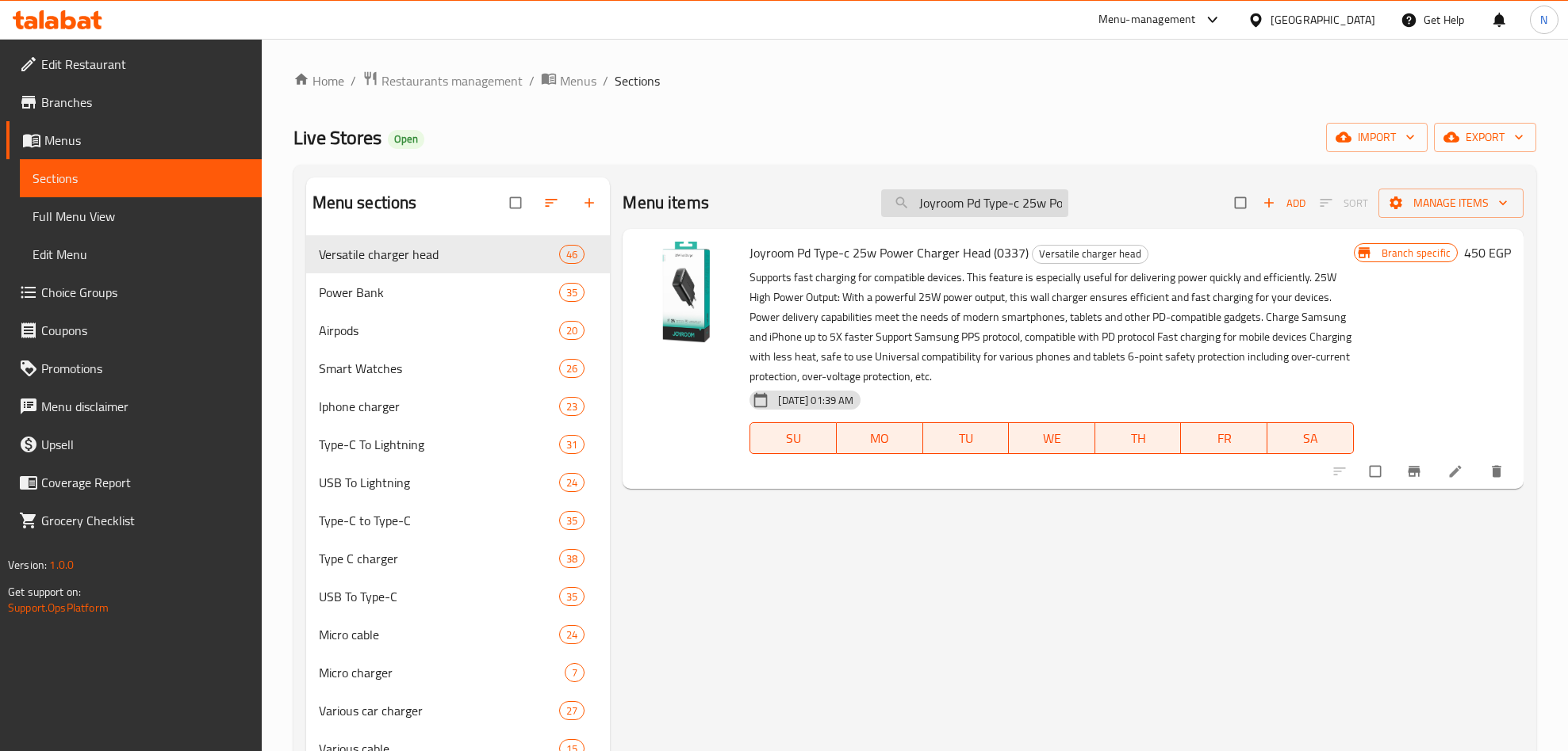
click at [1047, 200] on input "Joyroom Pd Type-c 25w Power Charger Head (0337)" at bounding box center [975, 203] width 187 height 28
paste input "20 W Type-c Charger Head White (0338"
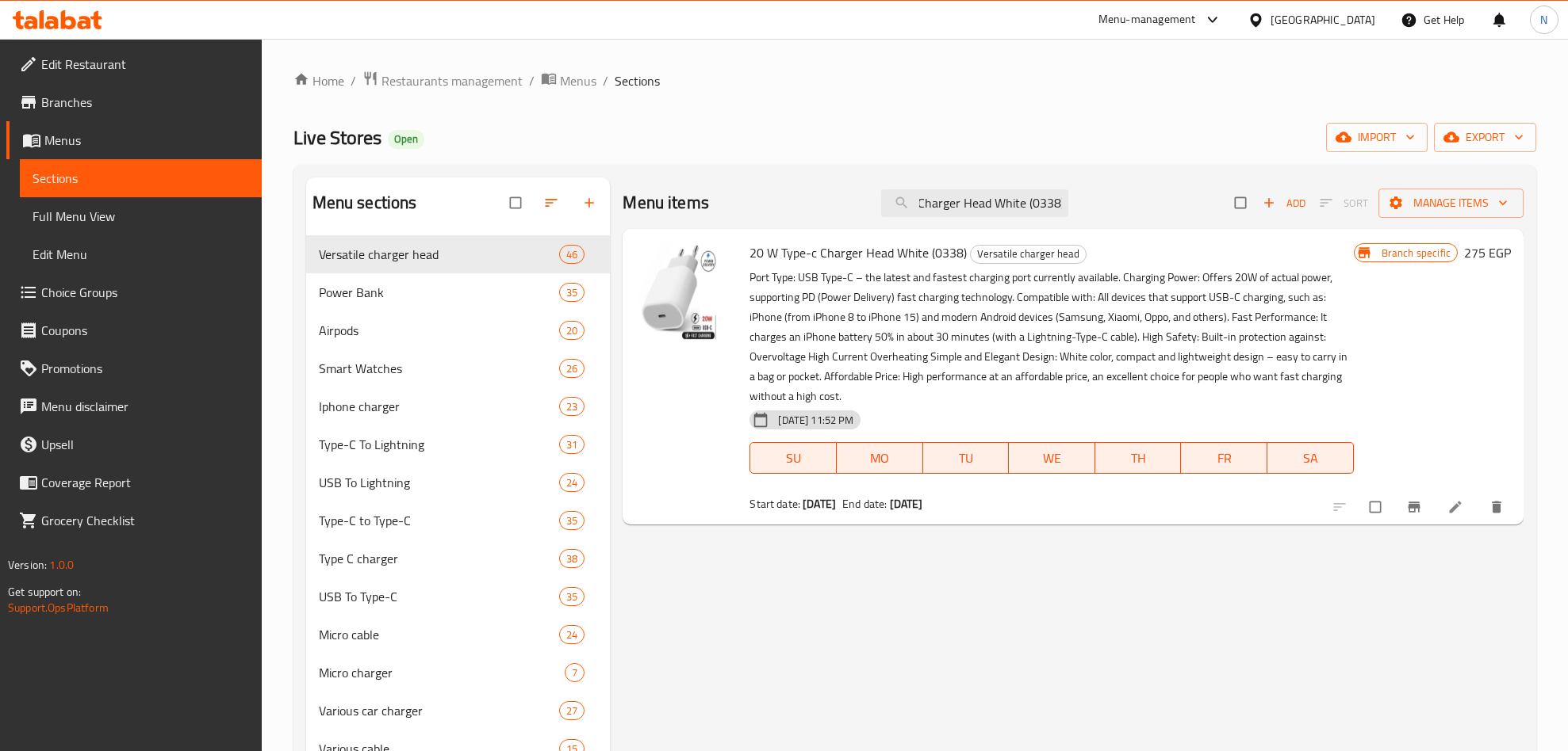
type input "20 W Type-c Charger Head White (0338)"
click at [1402, 514] on button "Branch-specific-item" at bounding box center [1415, 507] width 38 height 35
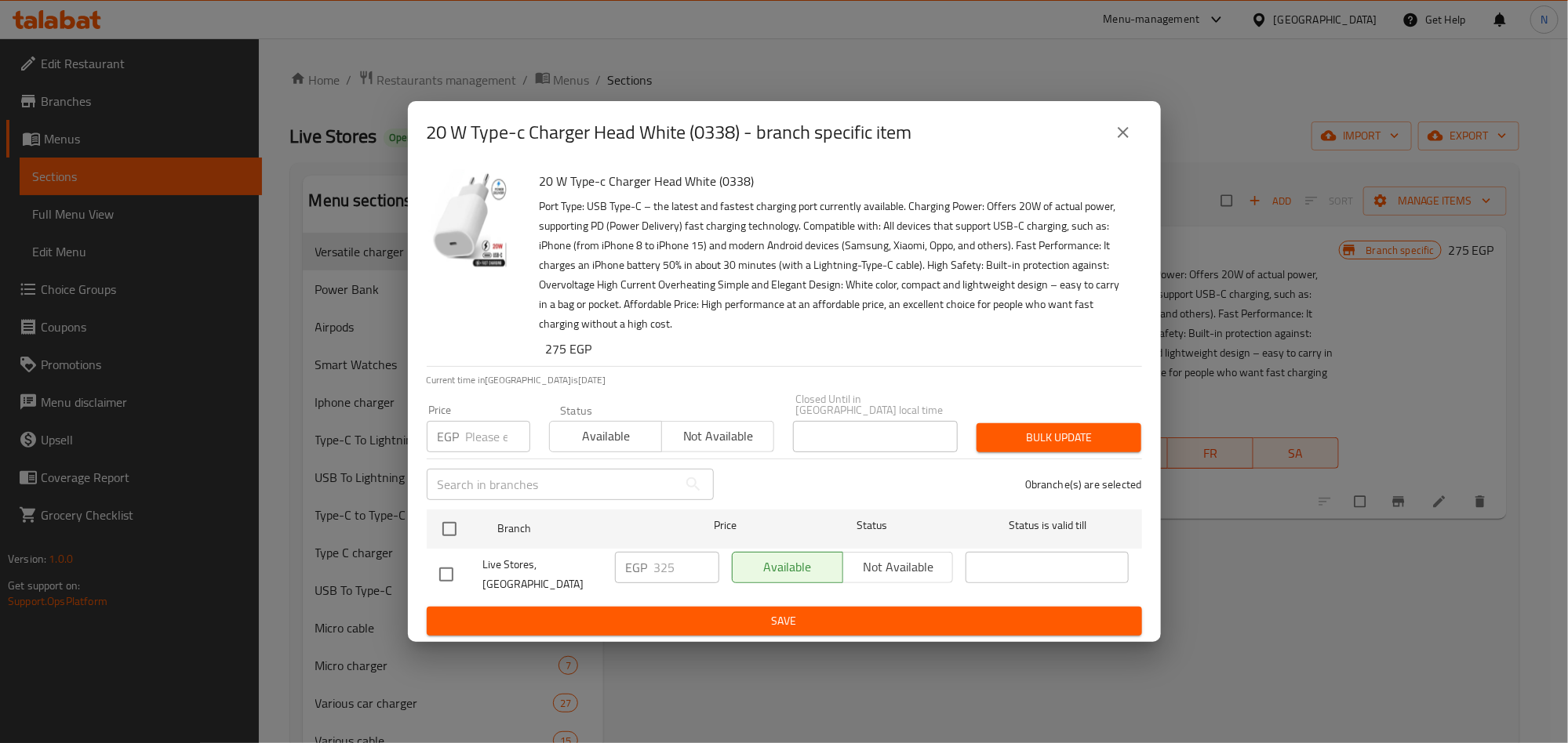
click at [445, 537] on input "checkbox" at bounding box center [449, 529] width 33 height 33
checkbox input "true"
click at [873, 574] on span "Not available" at bounding box center [898, 567] width 98 height 22
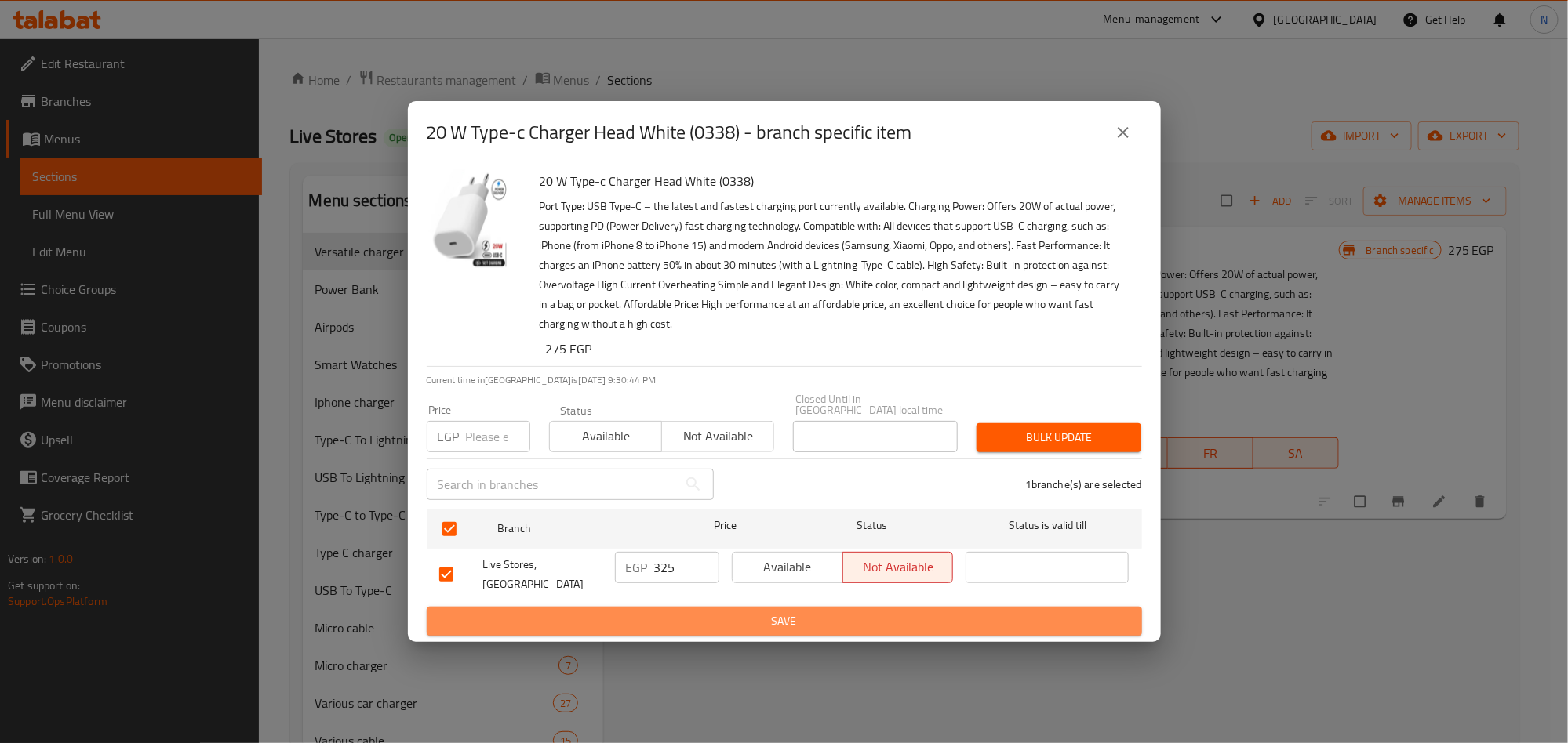
click at [872, 612] on span "Save" at bounding box center [784, 622] width 690 height 20
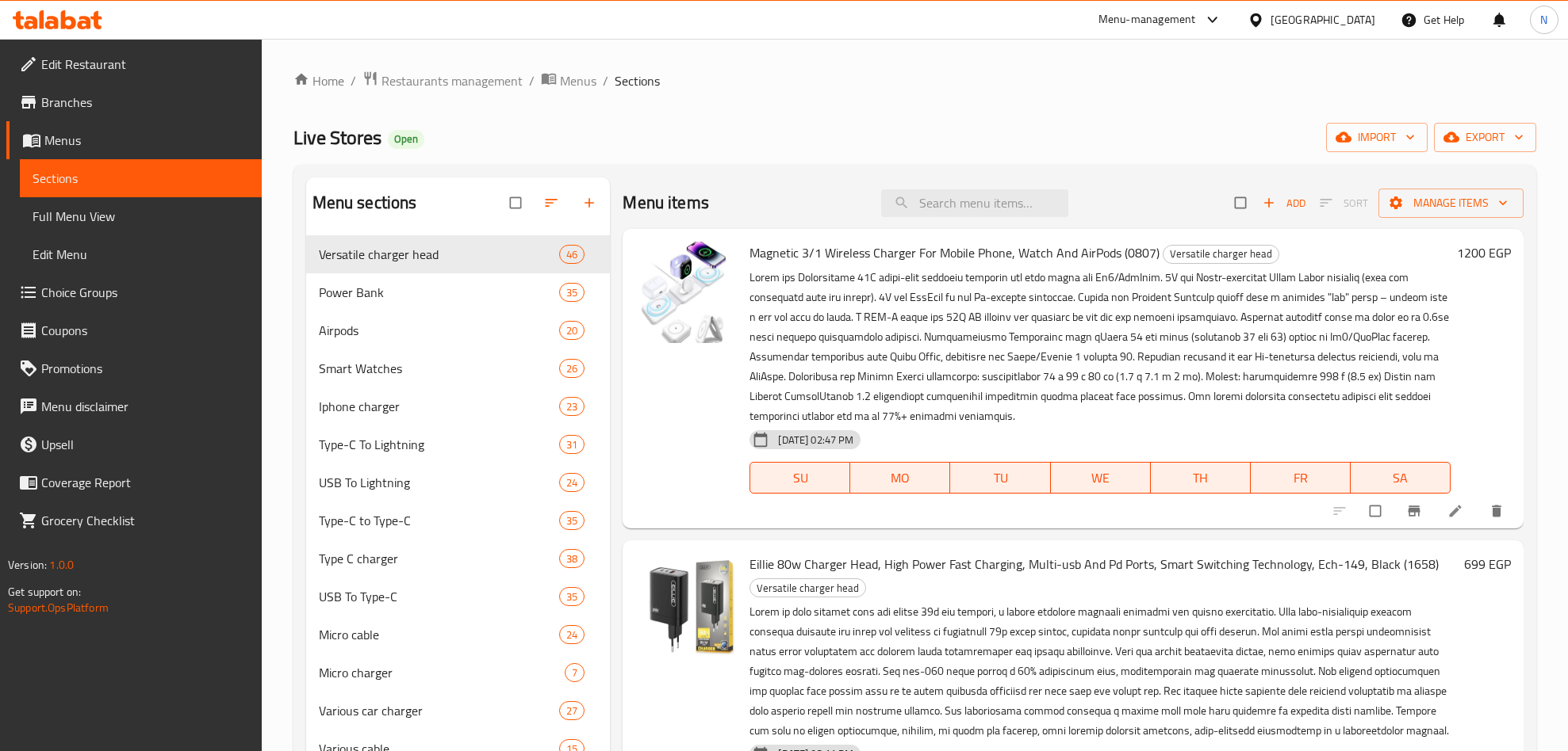
click at [1485, 128] on span "export" at bounding box center [1484, 138] width 77 height 20
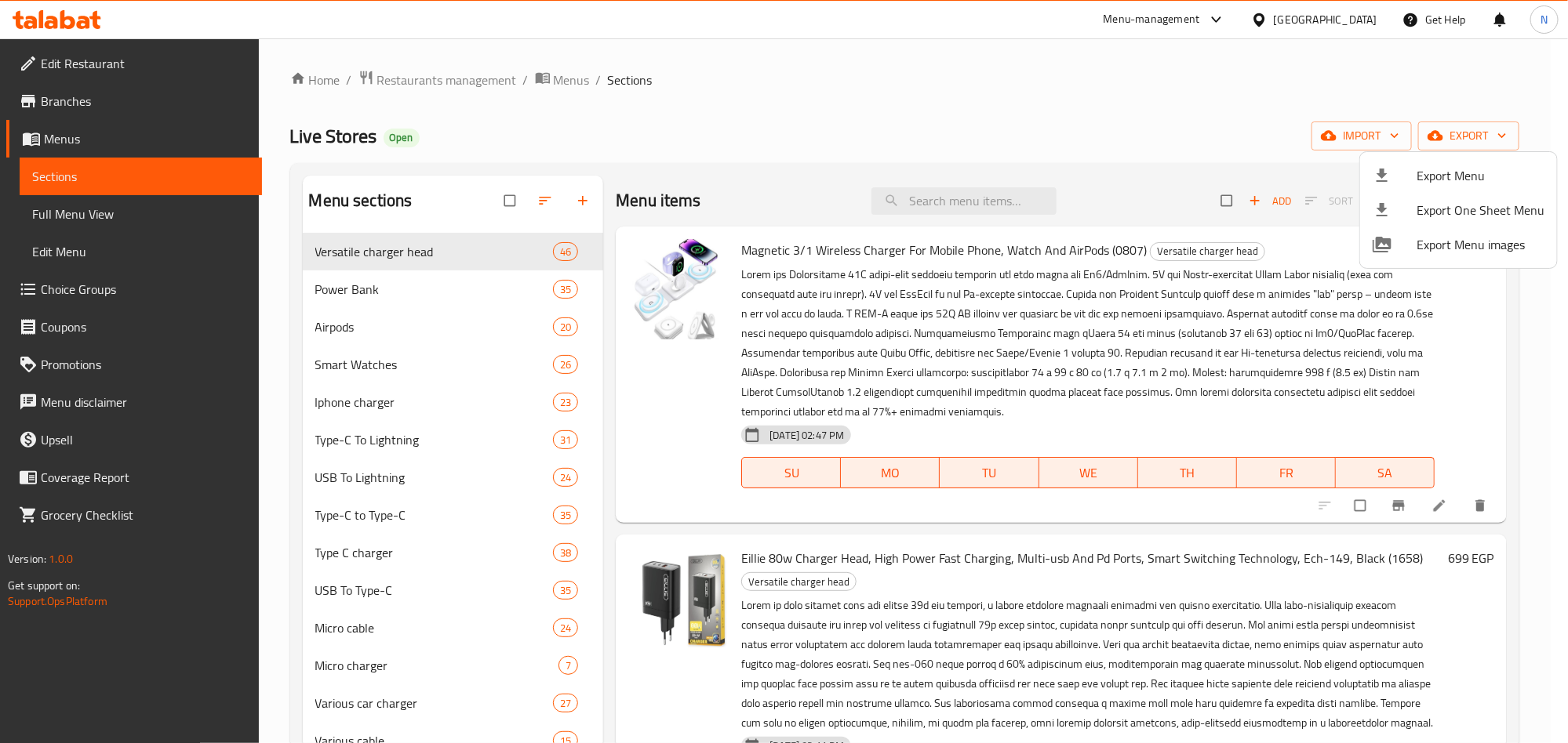
click at [1433, 176] on span "Export Menu" at bounding box center [1480, 175] width 128 height 19
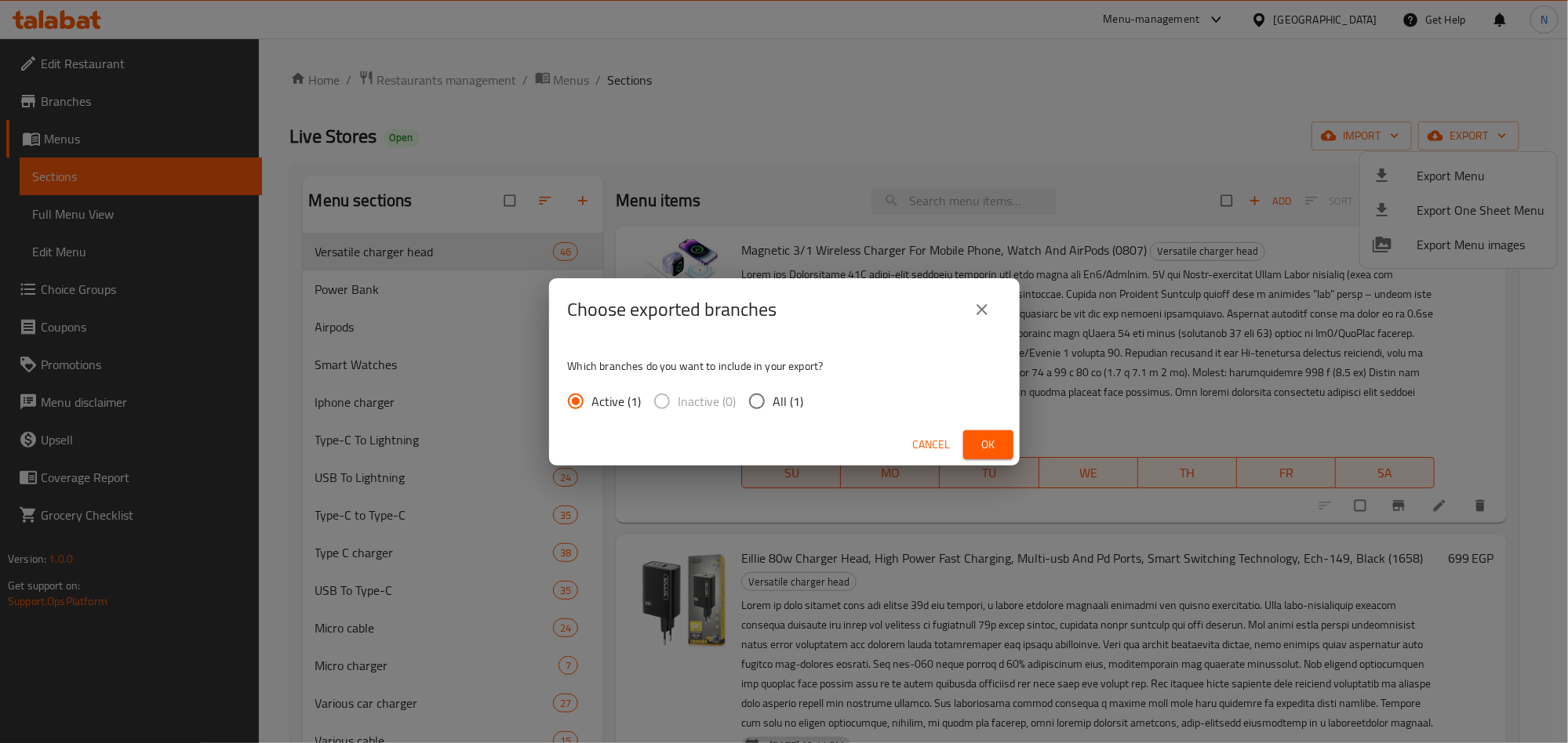
click at [767, 402] on input "All (1)" at bounding box center [757, 402] width 33 height 33
radio input "true"
click at [991, 447] on span "Ok" at bounding box center [988, 445] width 25 height 20
